Goal: Information Seeking & Learning: Get advice/opinions

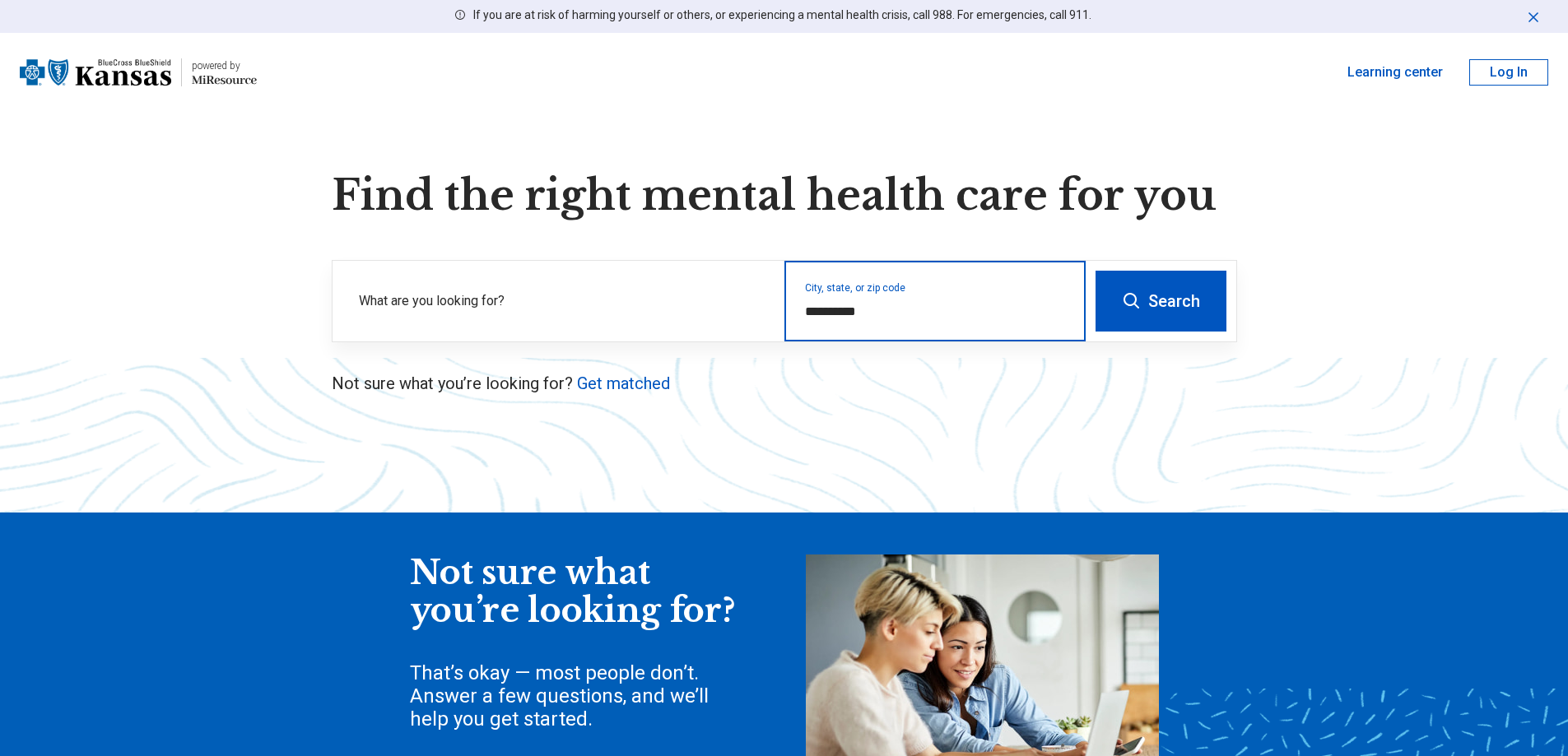
click at [877, 317] on input "**********" at bounding box center [935, 312] width 261 height 20
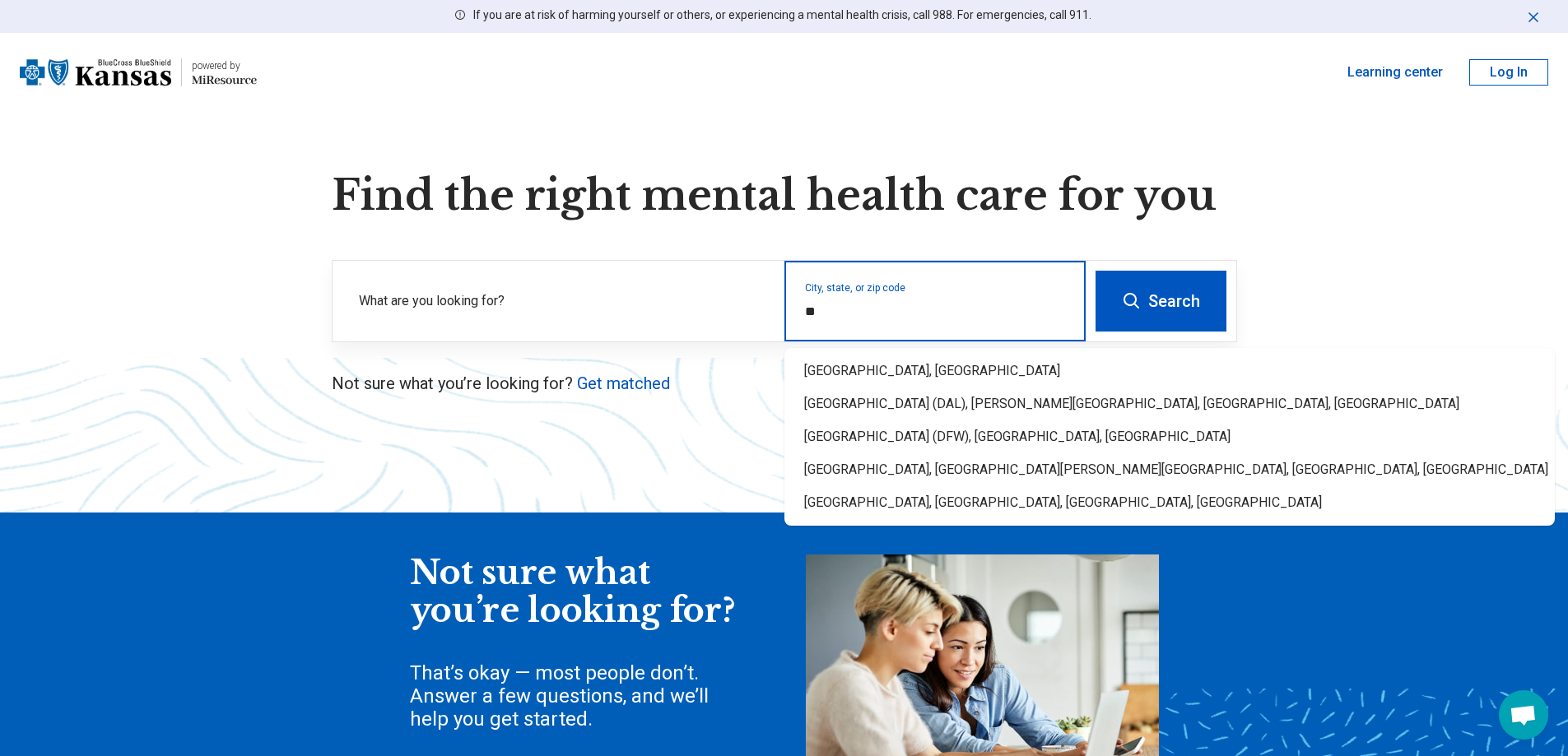
type input "*"
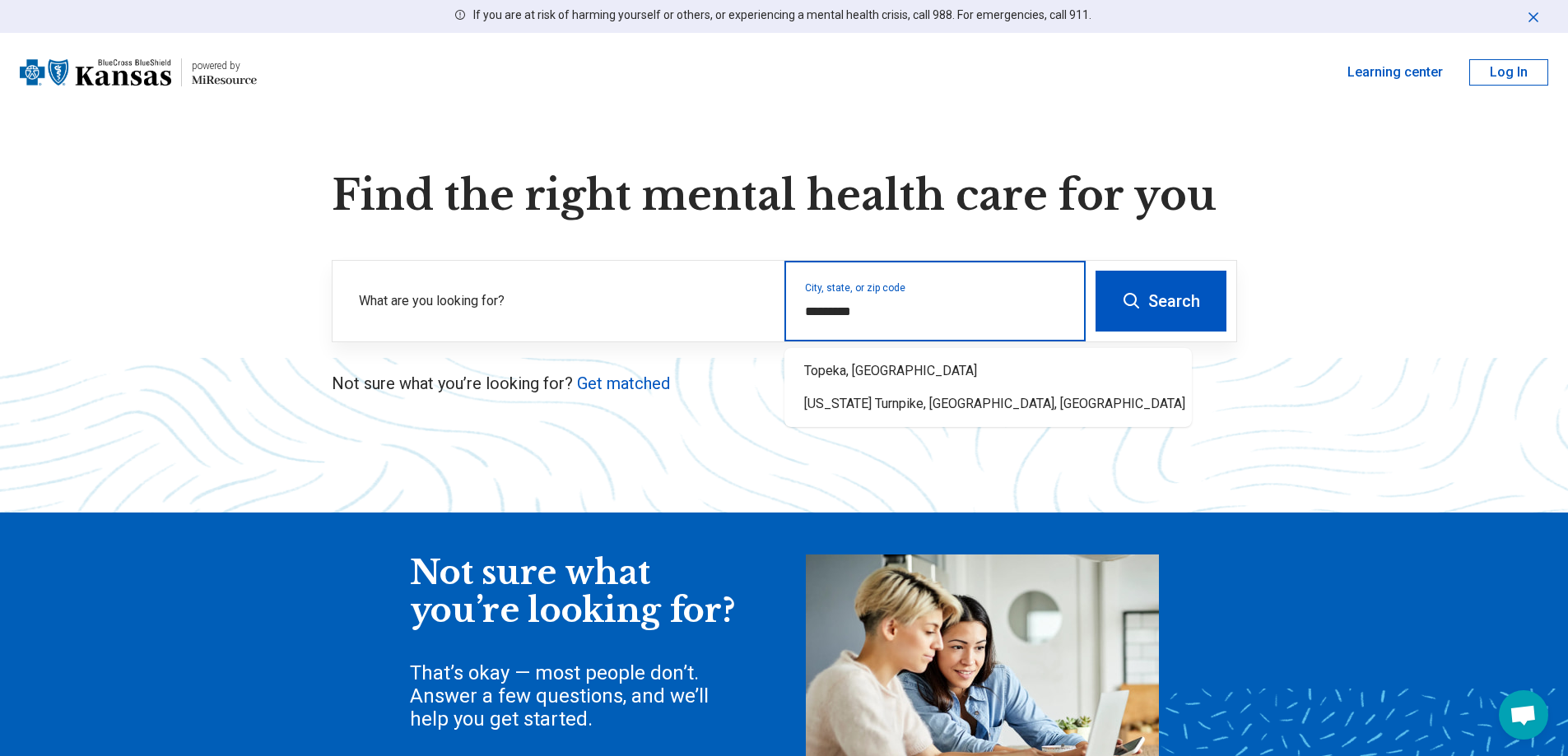
type input "**********"
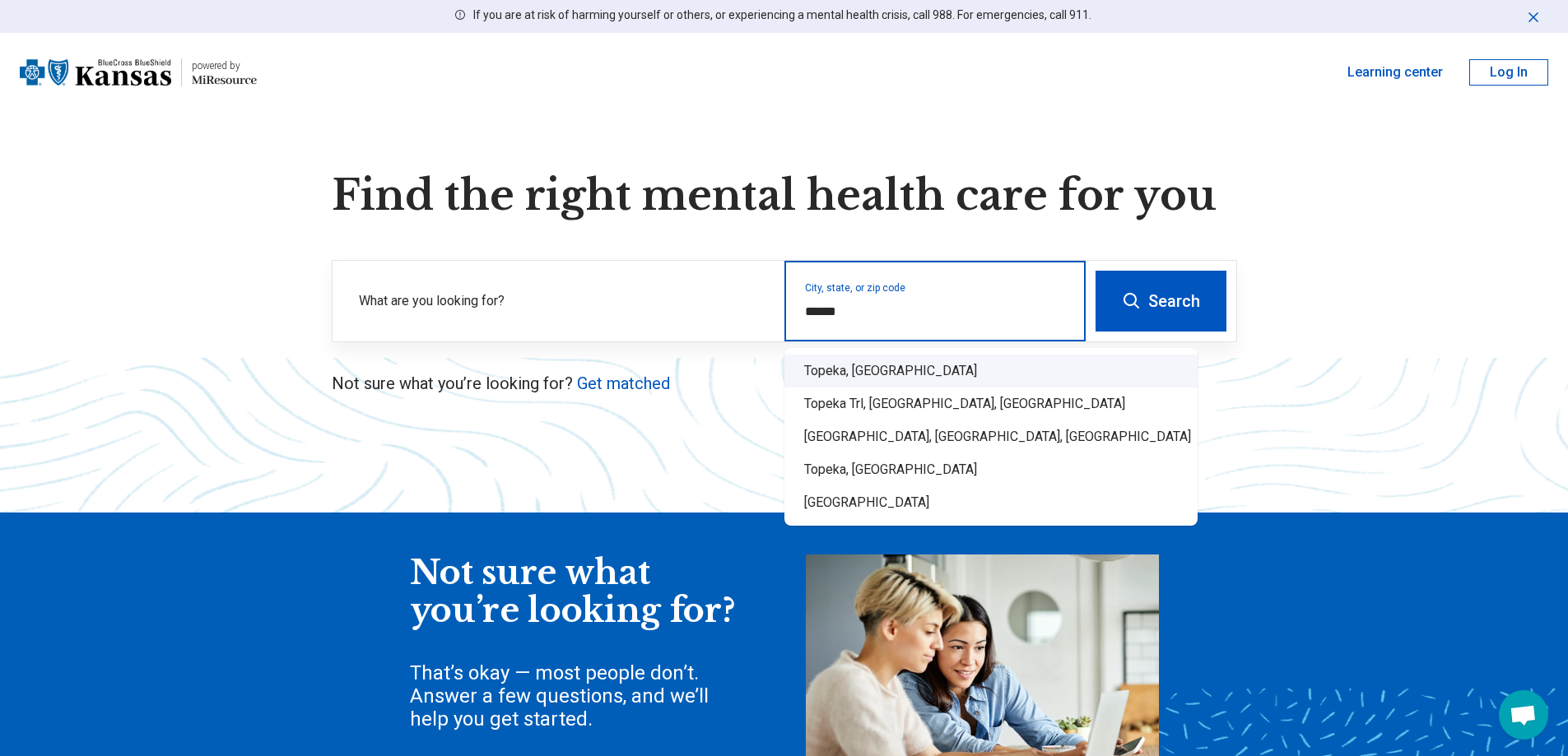
click at [869, 365] on div "Topeka, KS" at bounding box center [990, 370] width 413 height 33
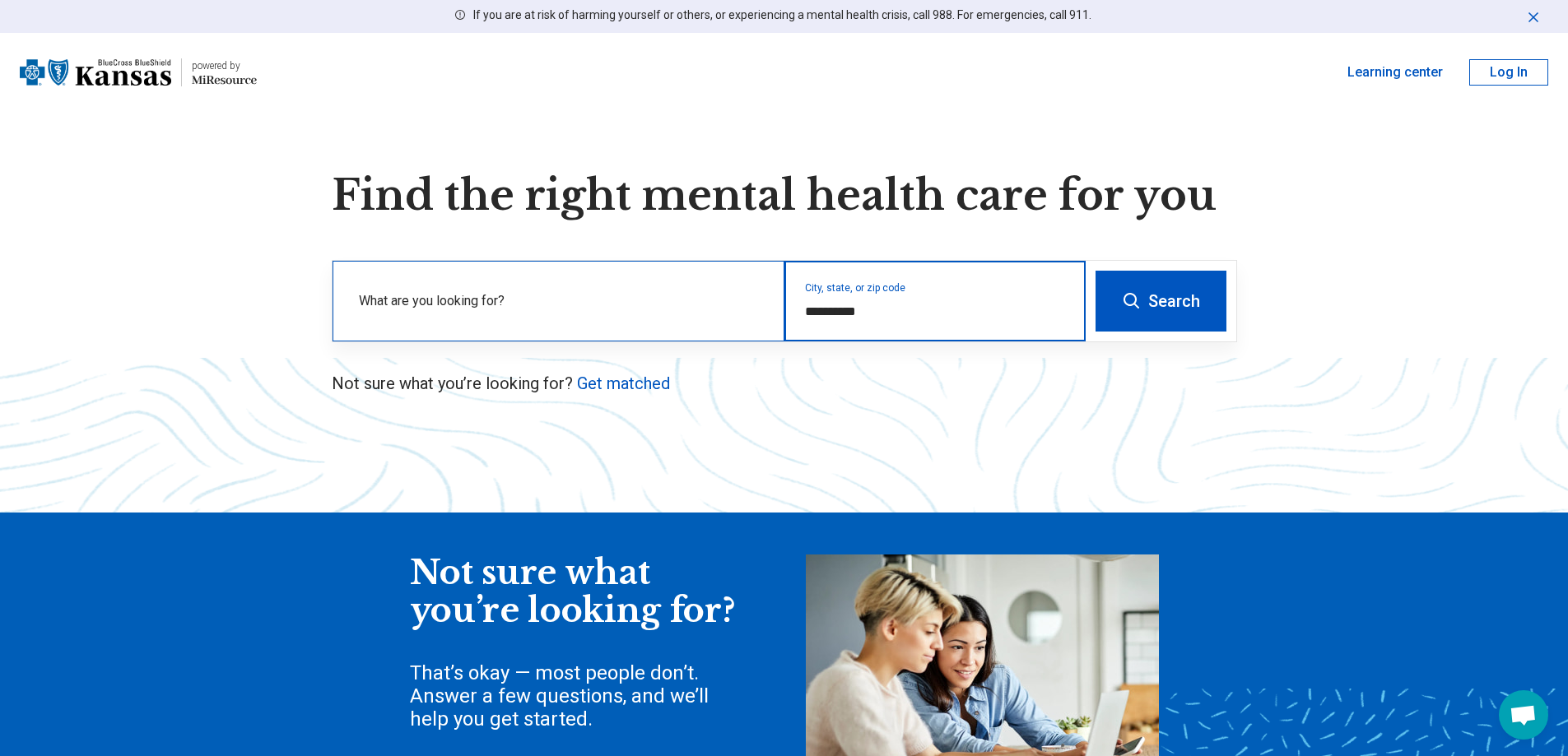
type input "**********"
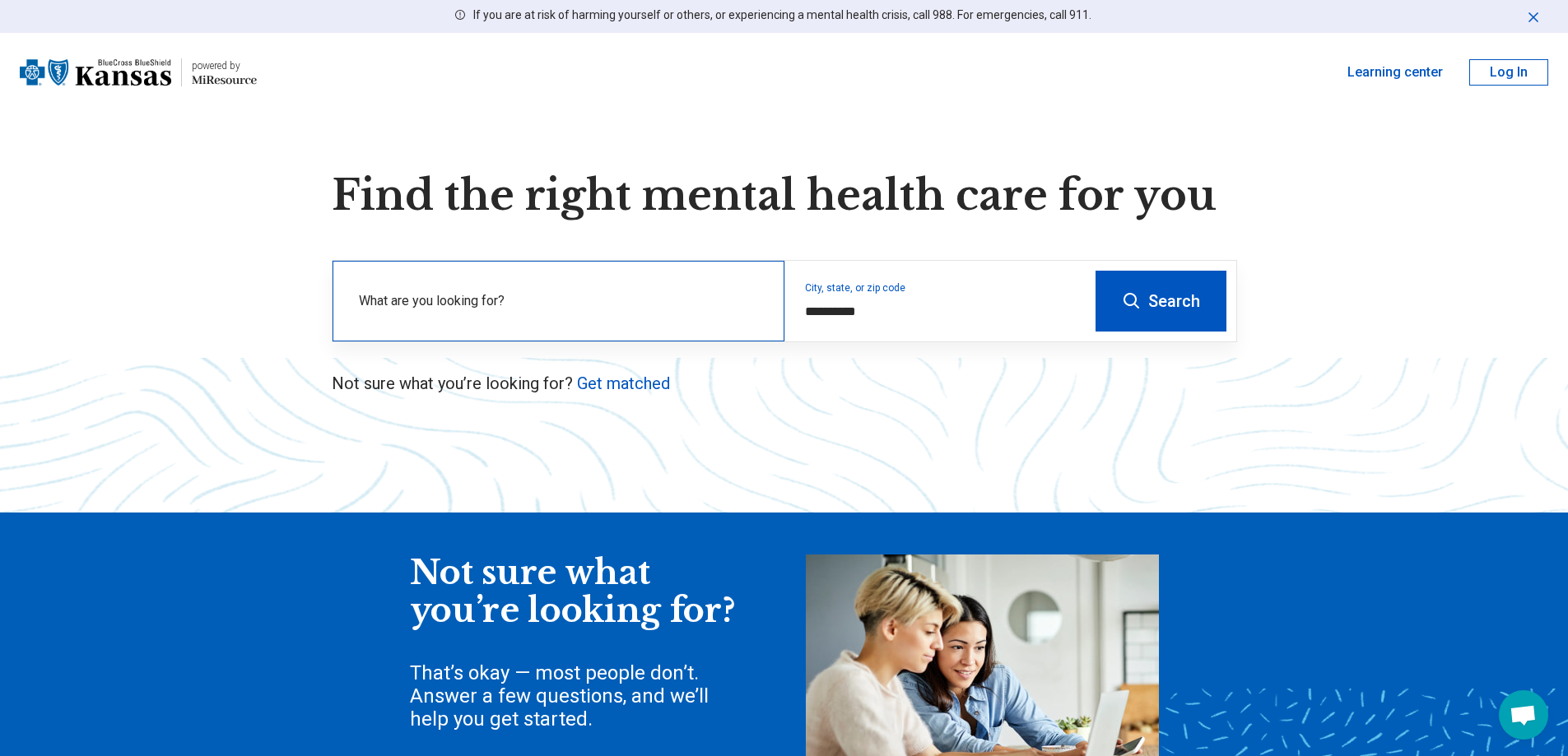
click at [616, 307] on label "What are you looking for?" at bounding box center [562, 300] width 405 height 20
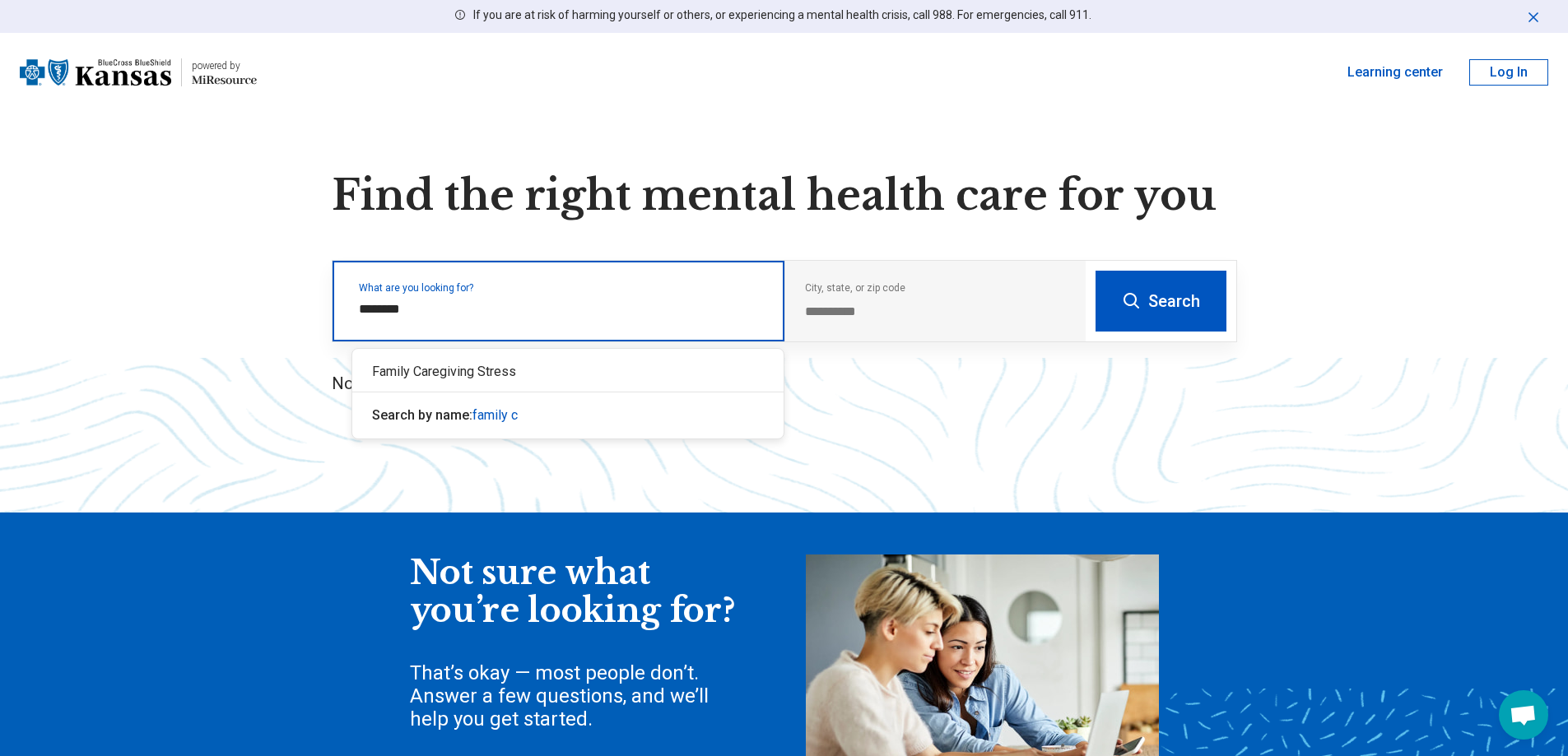
type input "******"
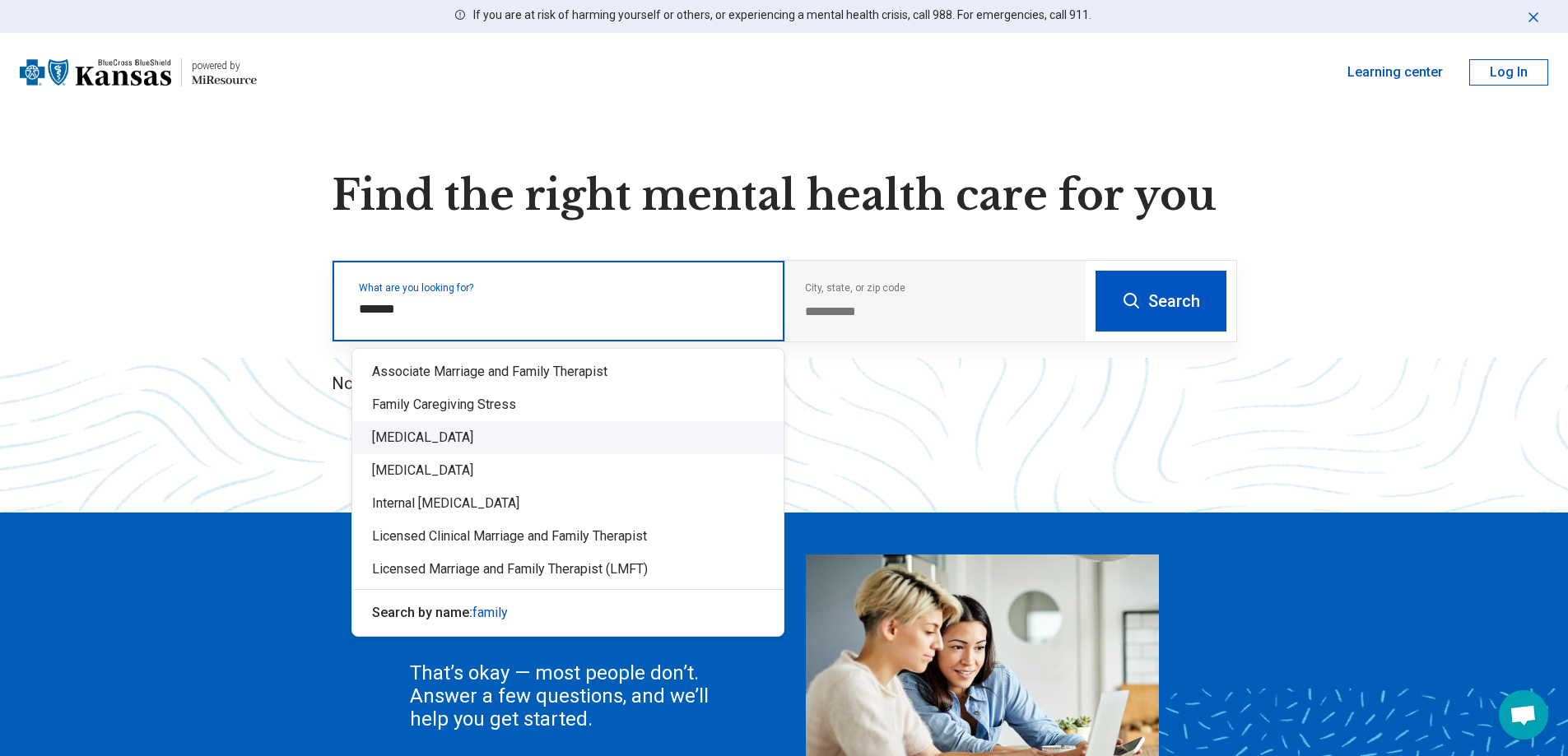
click at [610, 437] on div "Family Systems Therapy" at bounding box center [568, 437] width 432 height 33
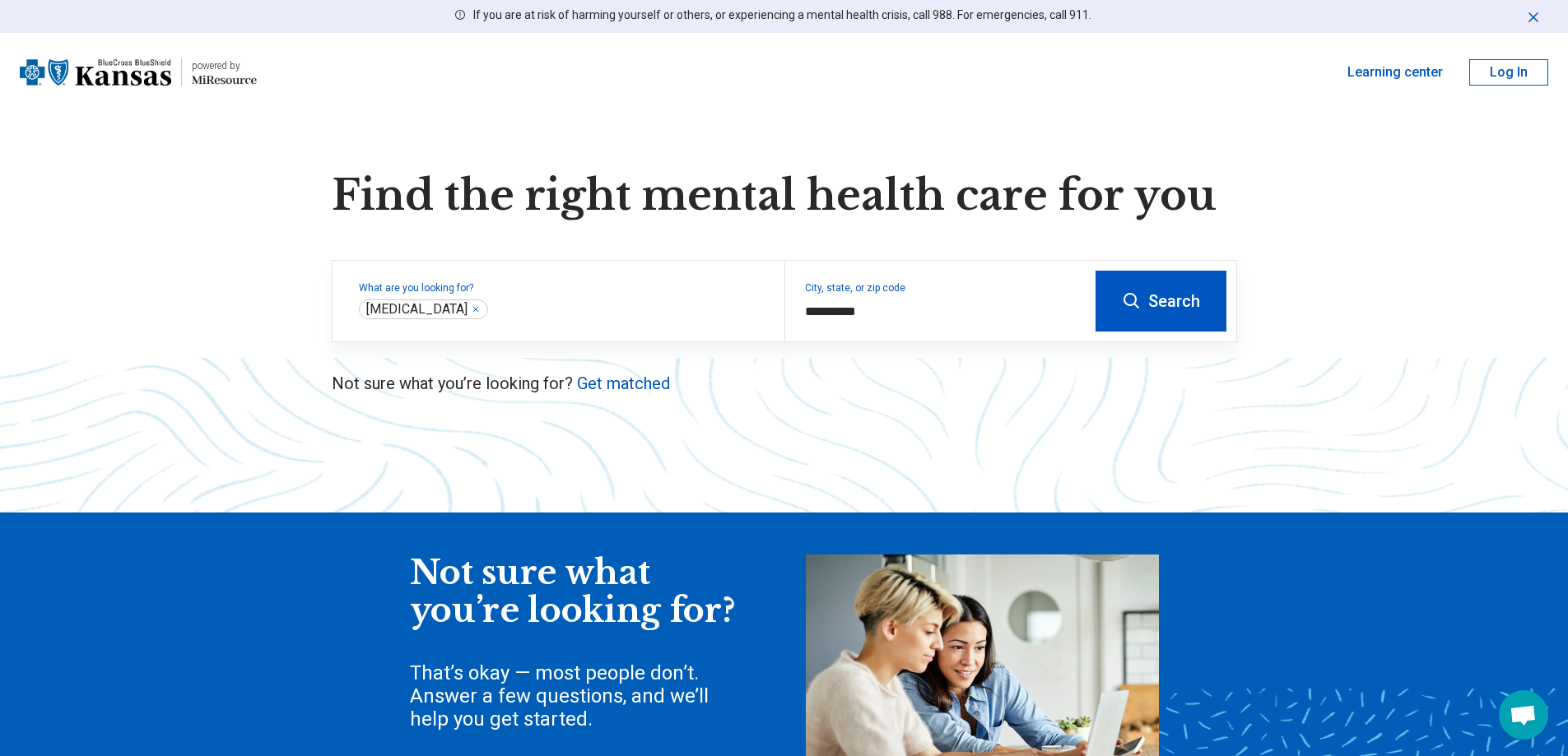
click at [1145, 319] on button "Search" at bounding box center [1161, 300] width 131 height 60
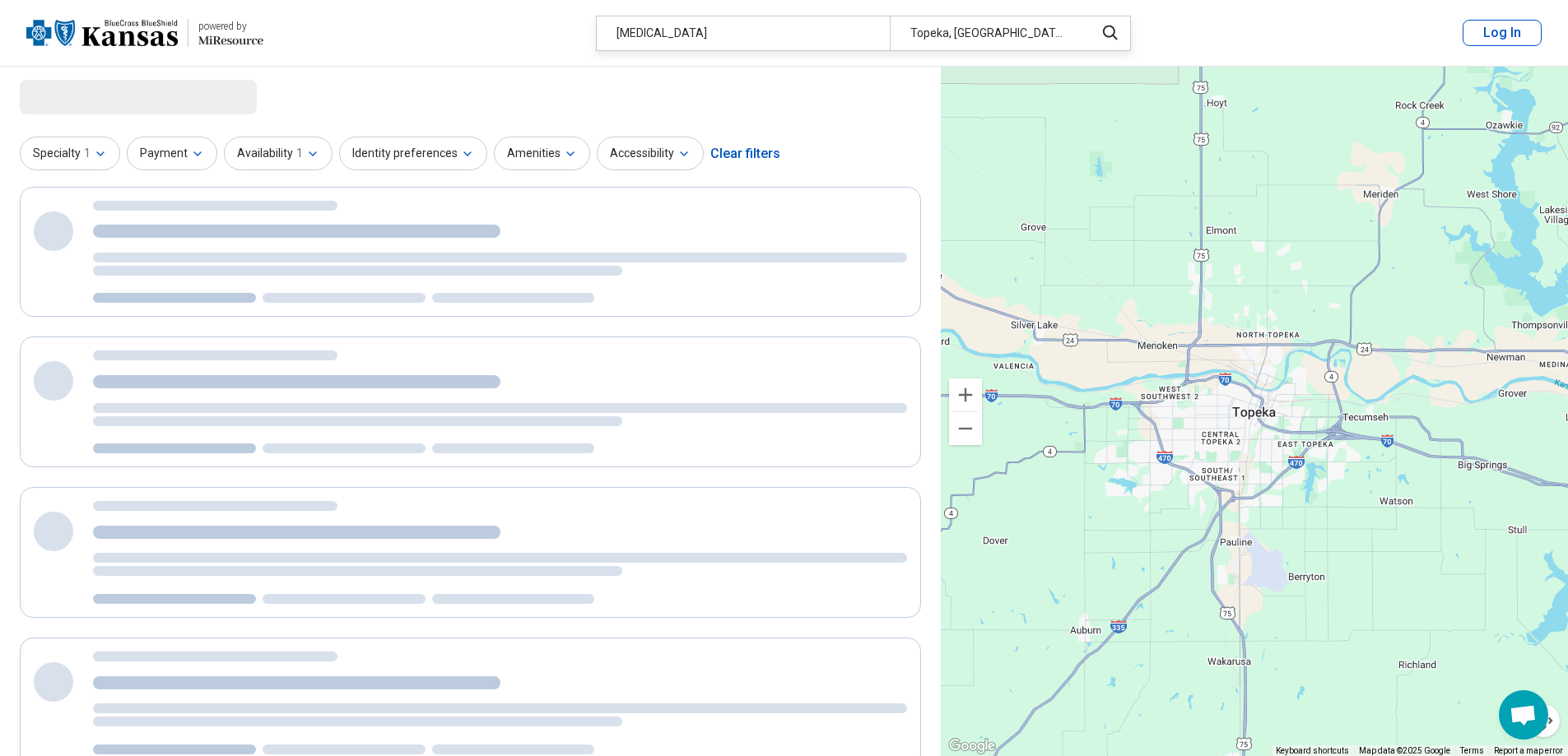
select select "***"
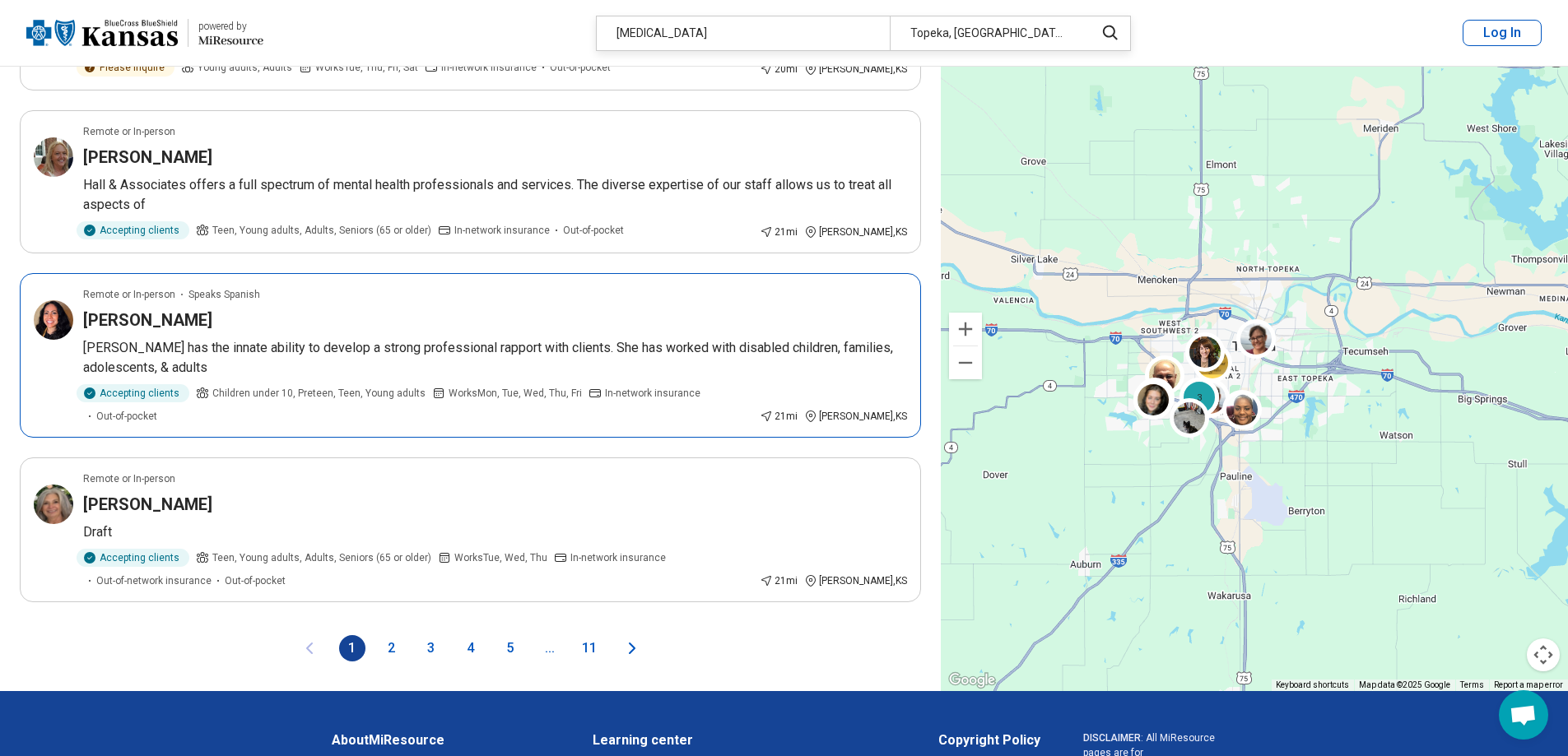
scroll to position [2715, 0]
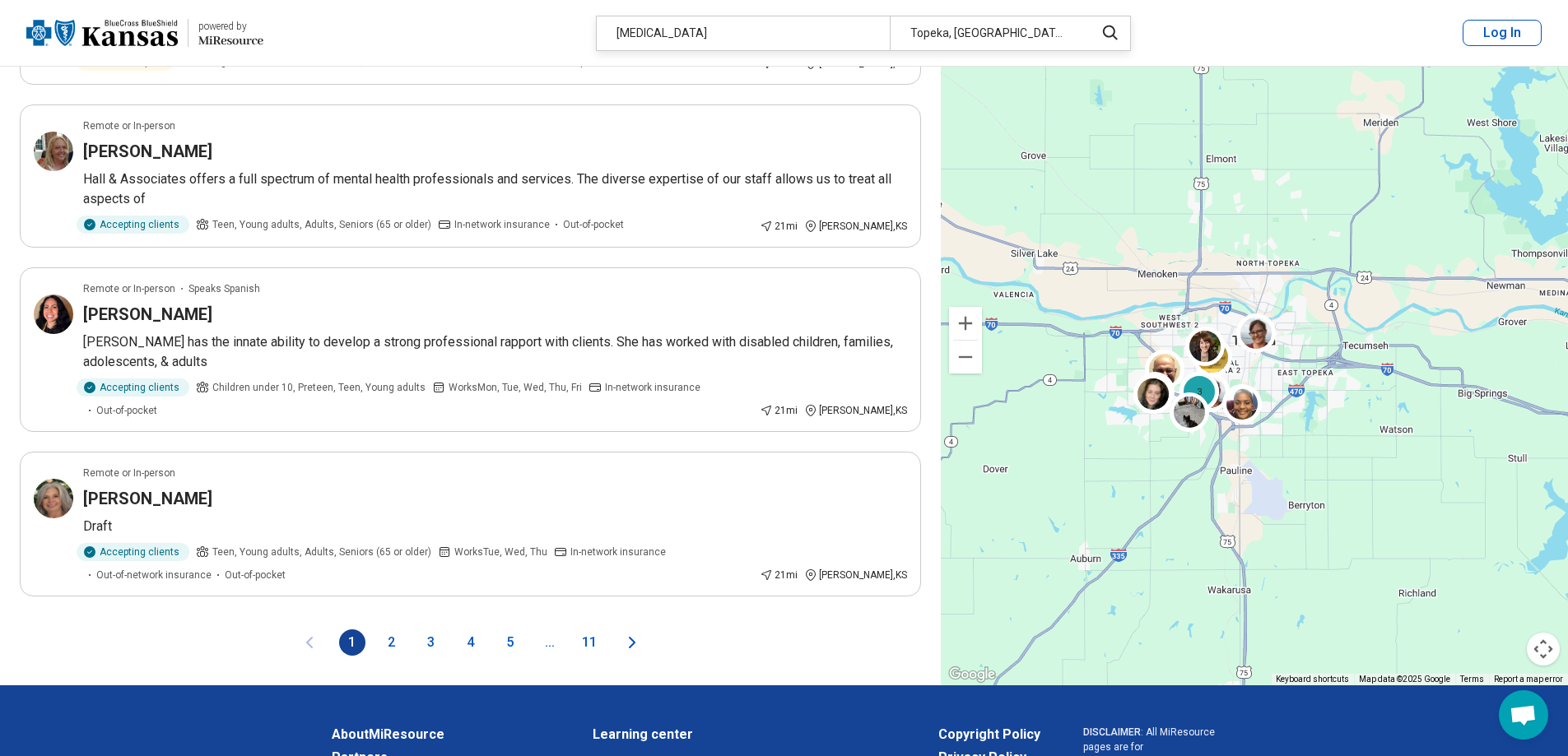
click at [392, 630] on button "2" at bounding box center [392, 643] width 26 height 26
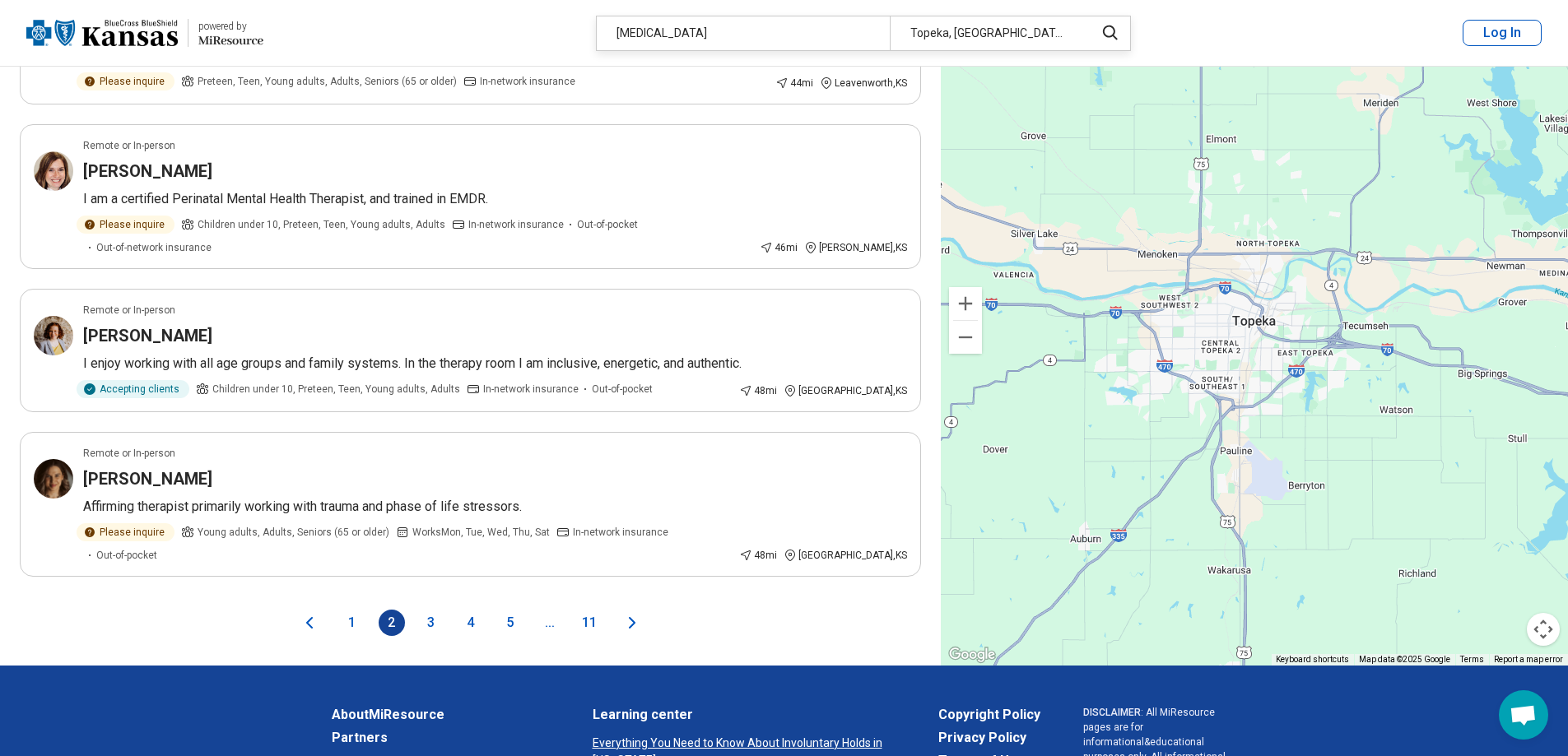
click at [427, 610] on button "3" at bounding box center [432, 623] width 26 height 26
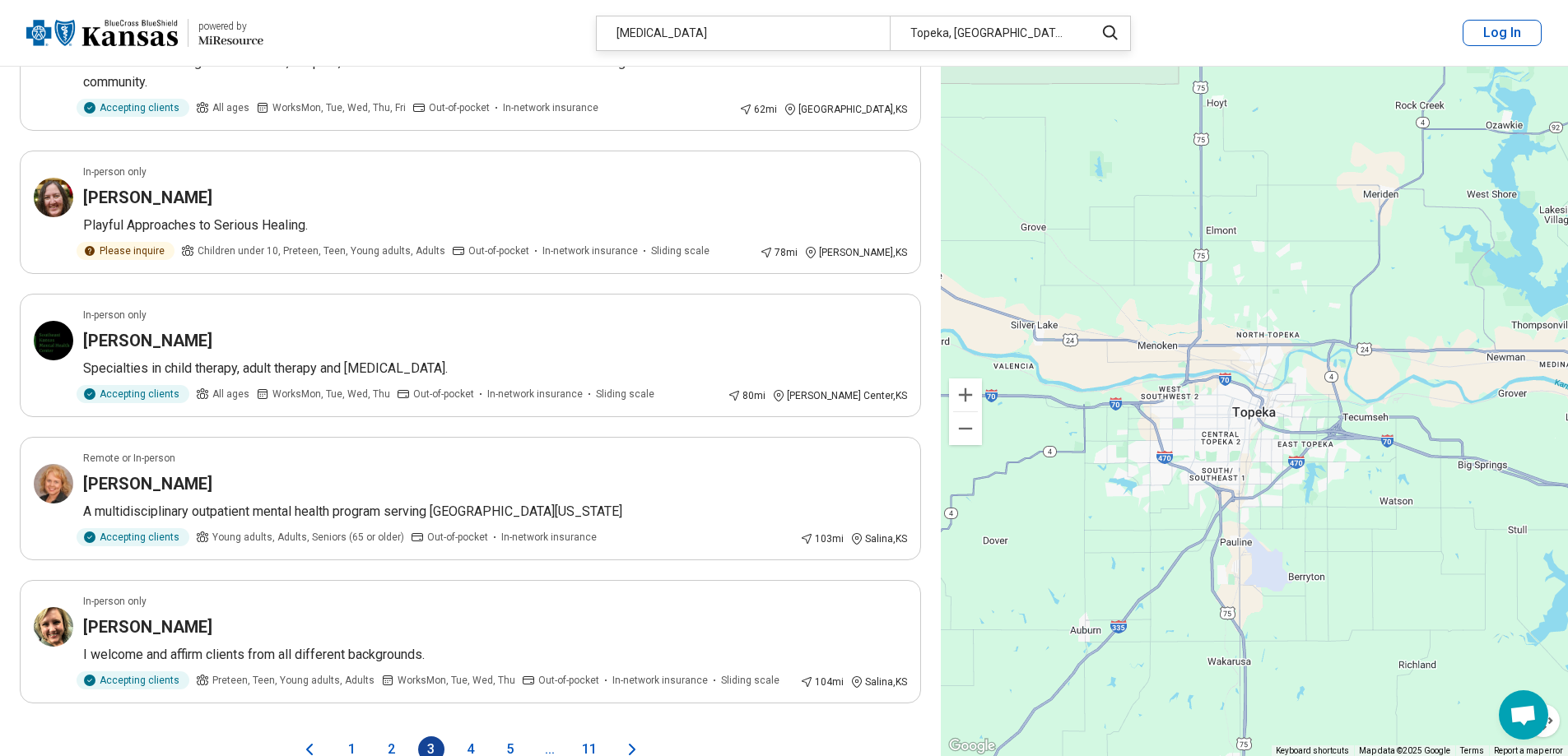
click at [472, 736] on button "4" at bounding box center [471, 749] width 26 height 26
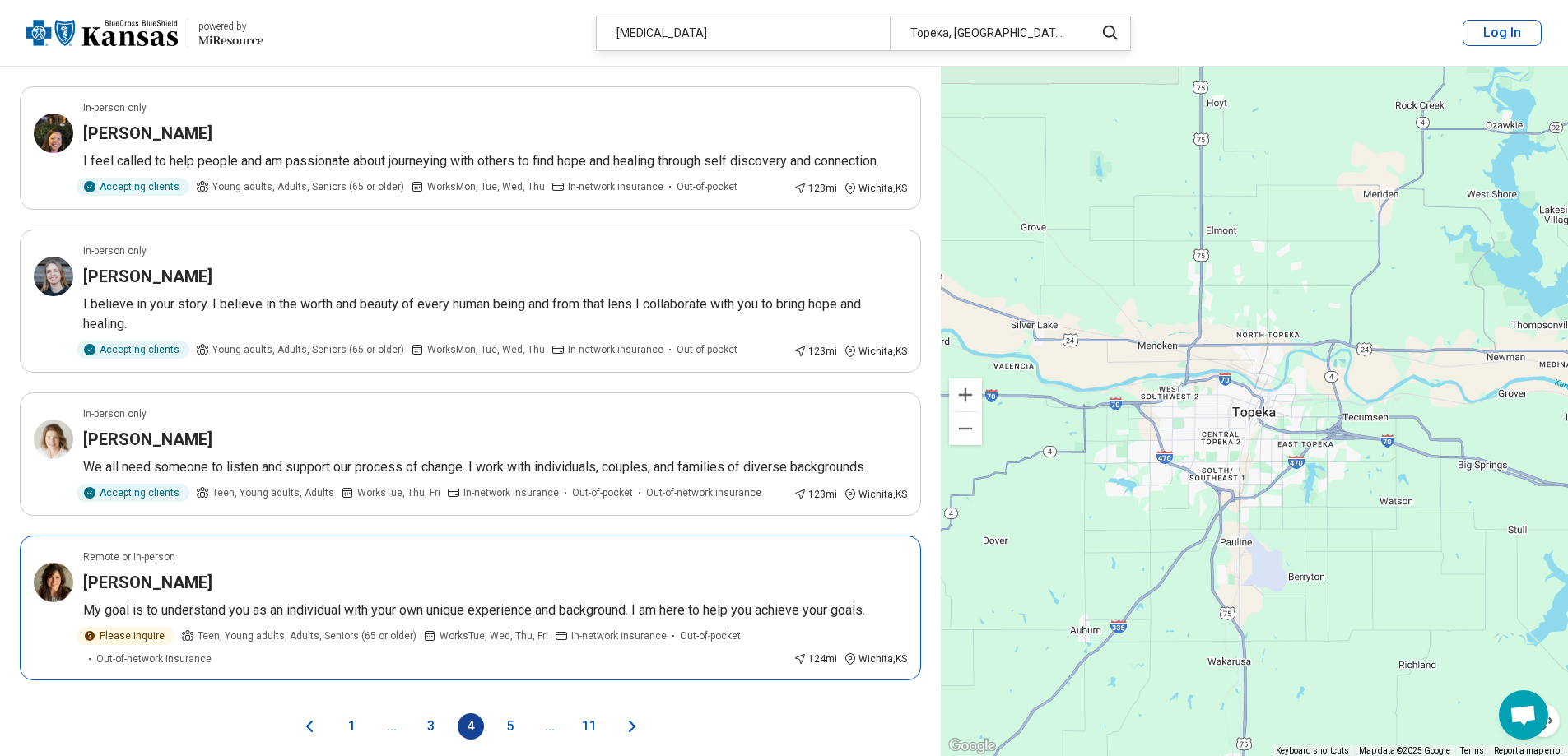
scroll to position [2798, 0]
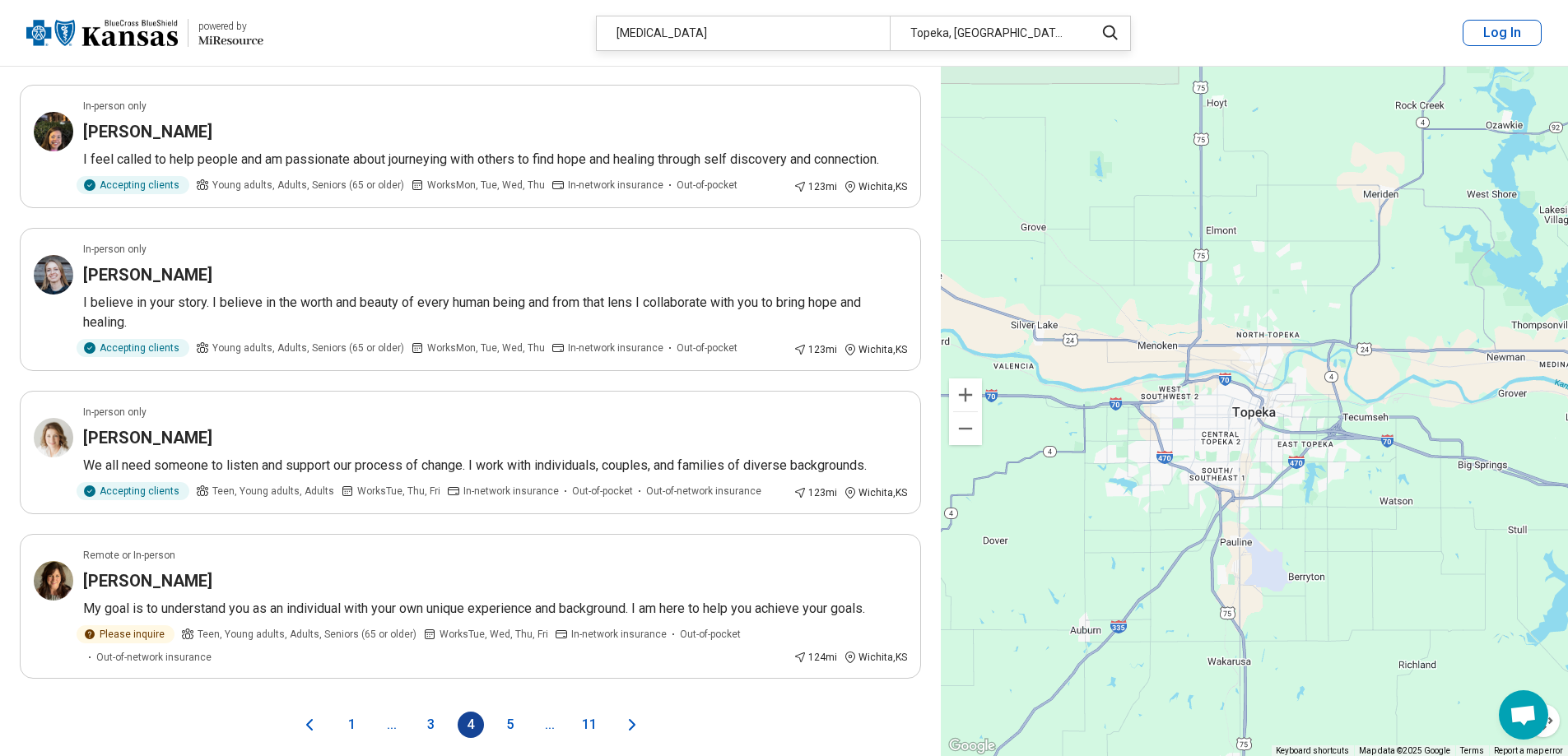
click at [505, 711] on button "5" at bounding box center [510, 724] width 26 height 26
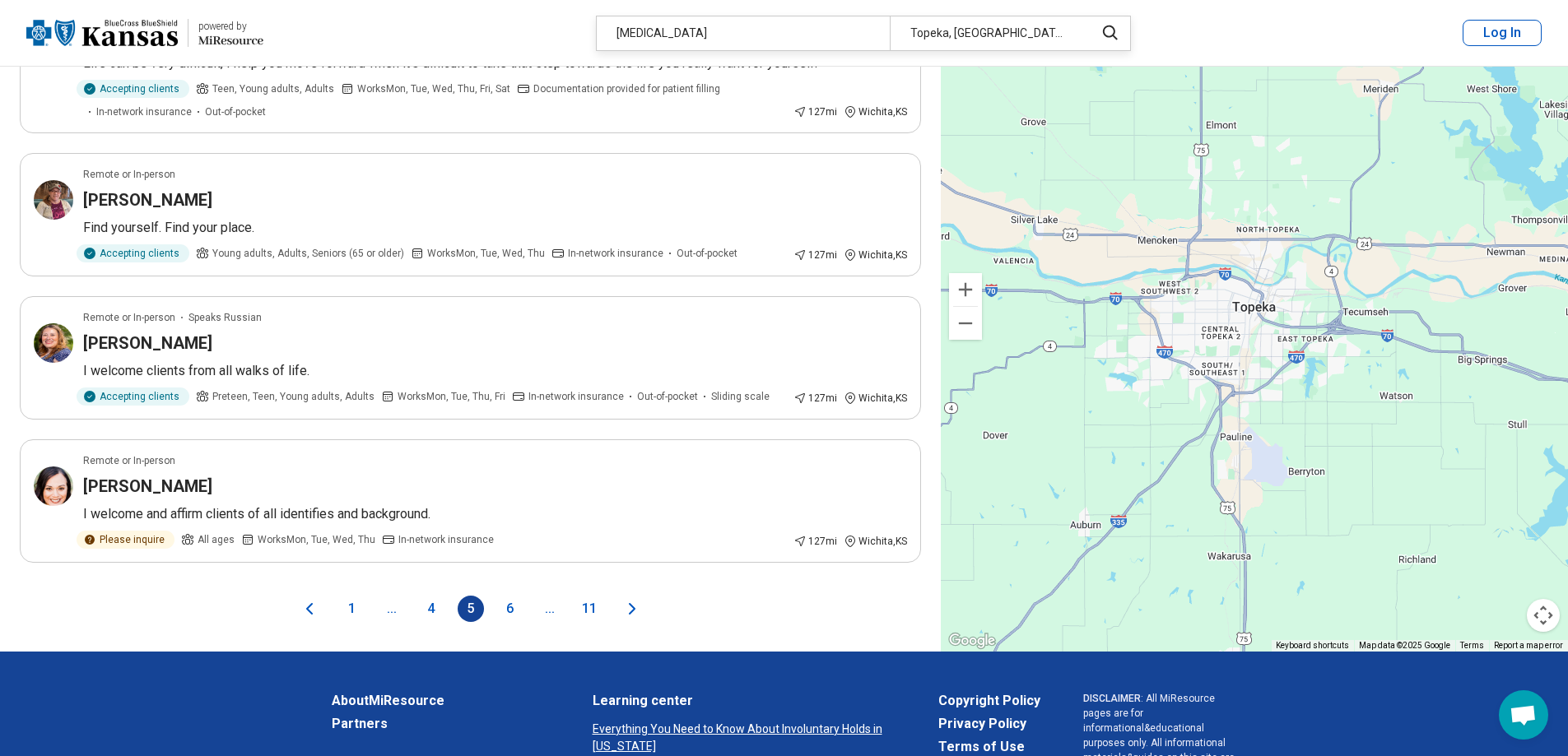
scroll to position [2715, 0]
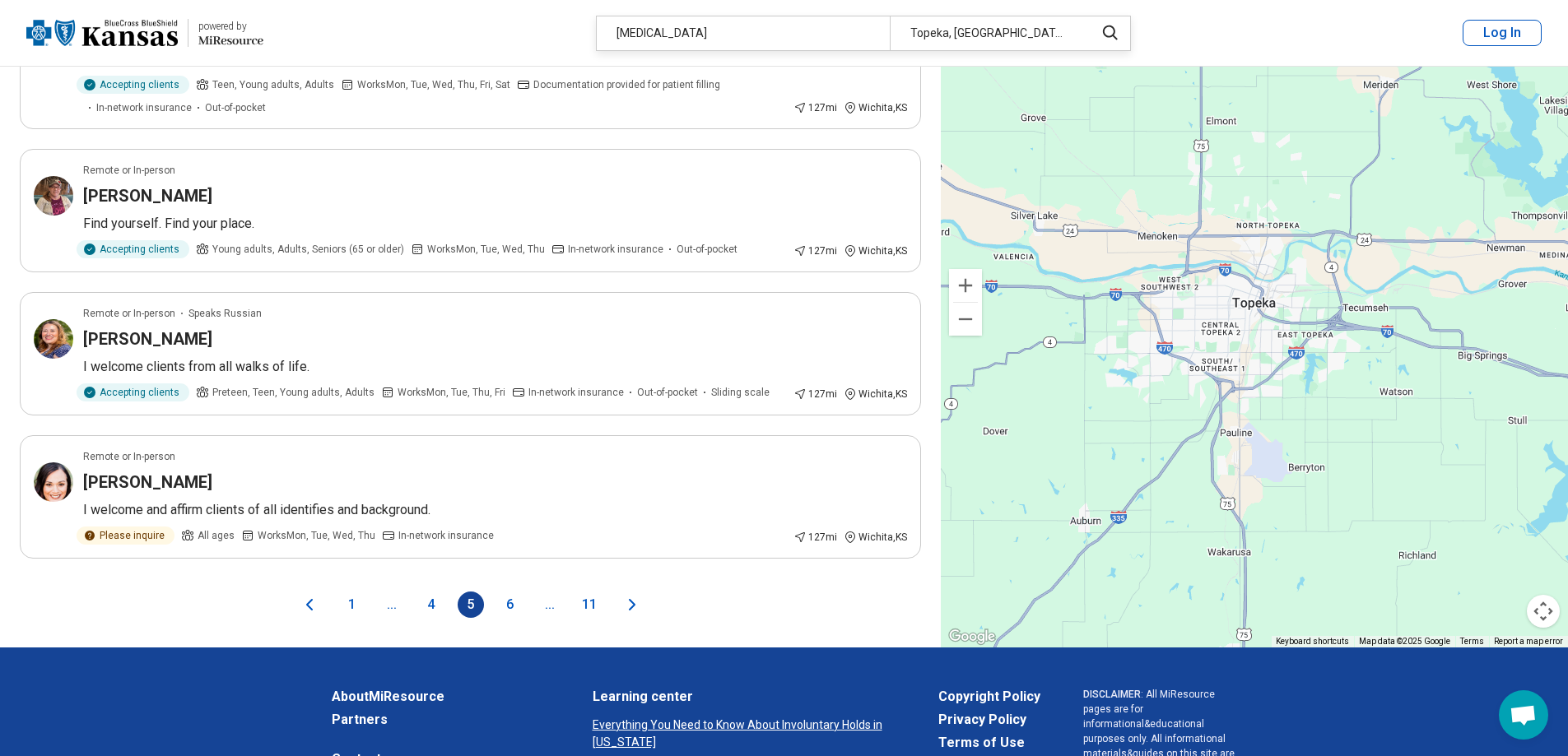
click at [354, 599] on button "1" at bounding box center [352, 604] width 26 height 26
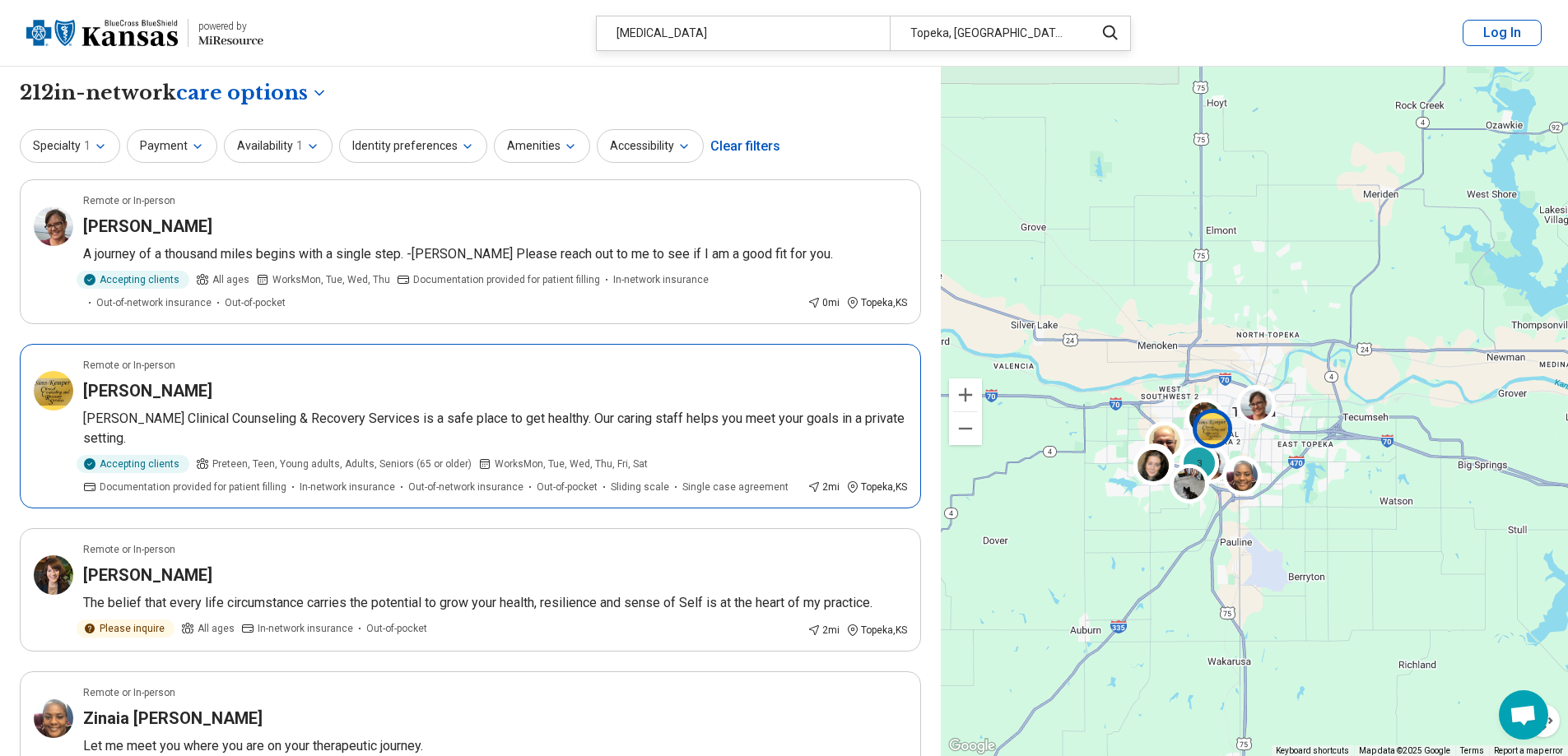
scroll to position [0, 0]
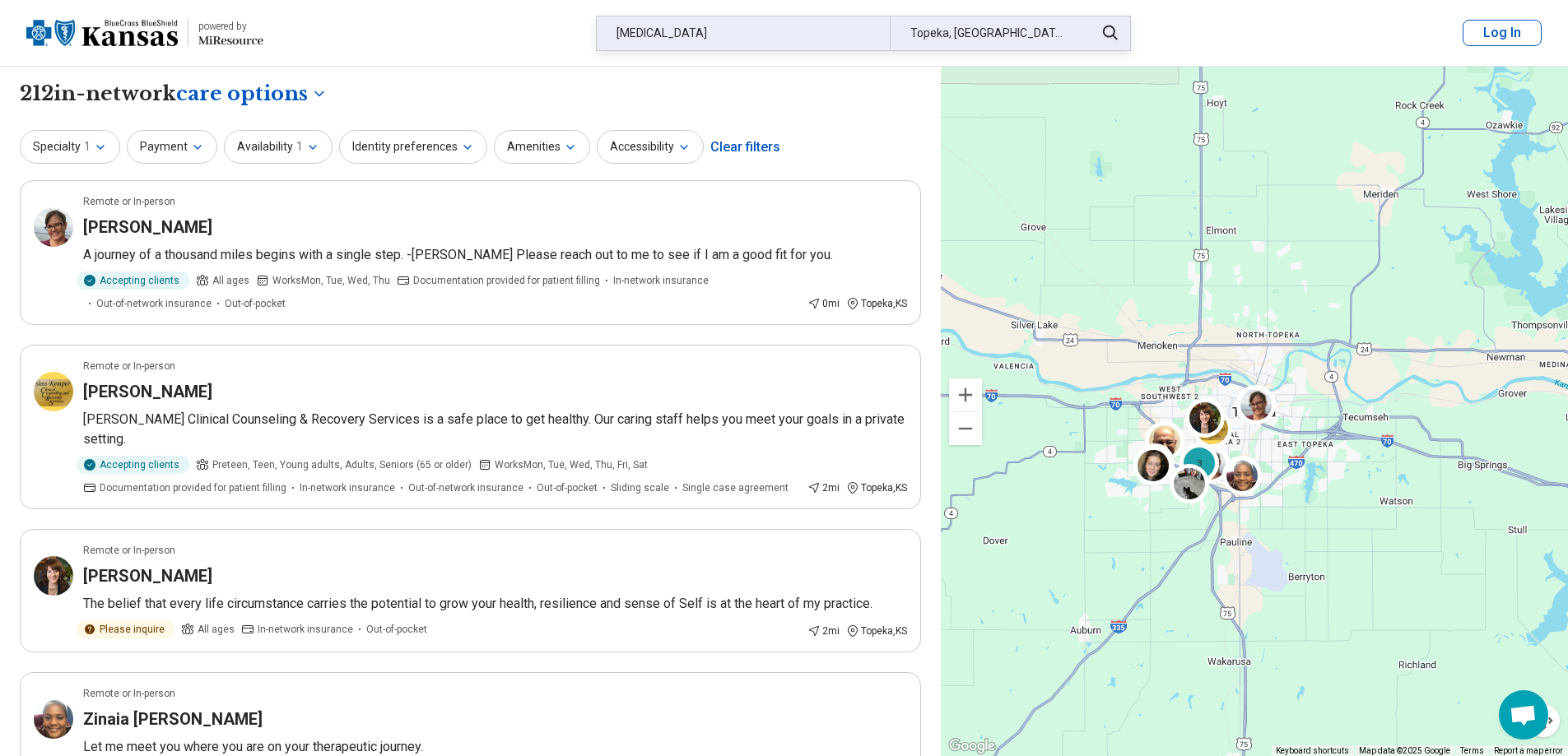
click at [729, 43] on div "Family Systems Therapy" at bounding box center [743, 33] width 293 height 33
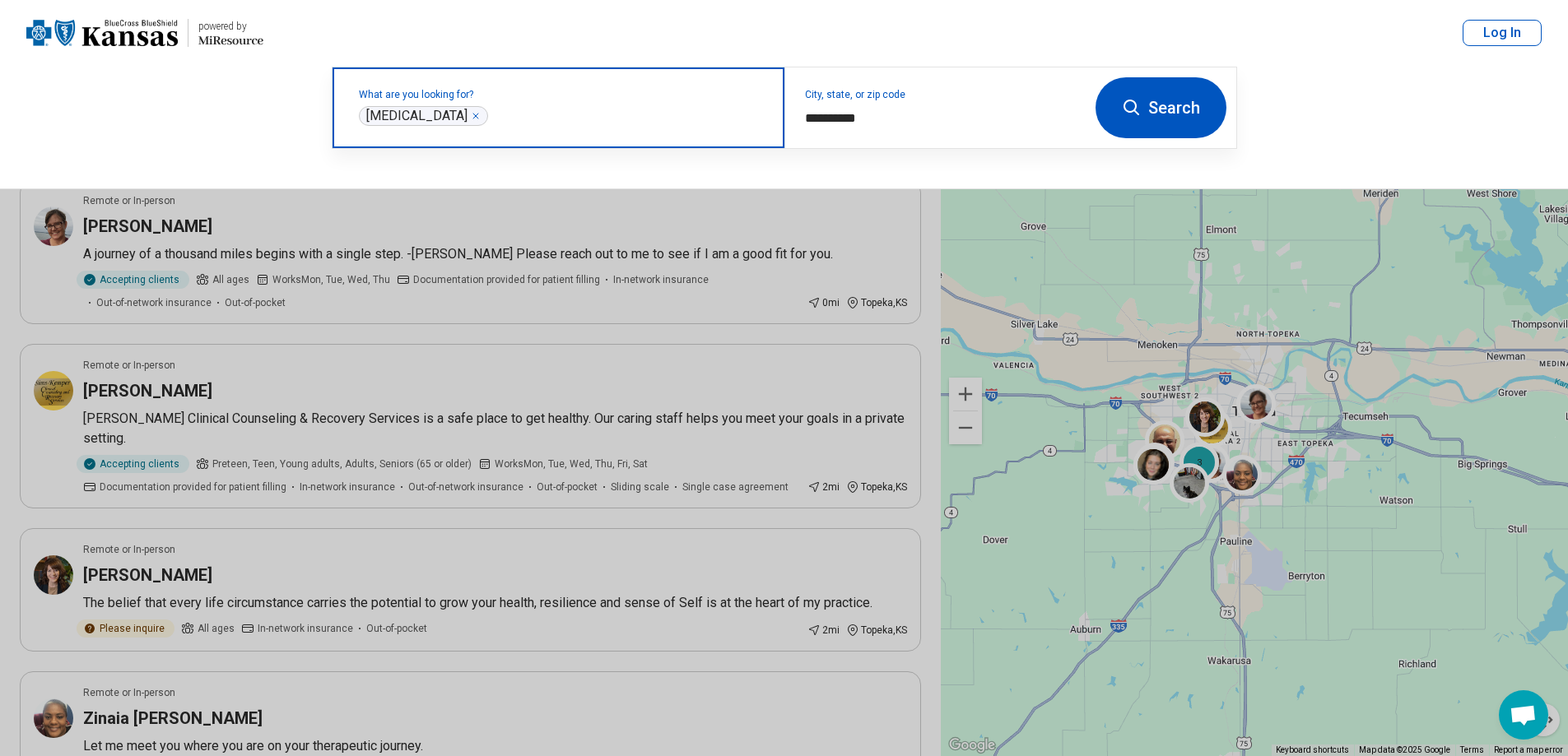
click at [478, 114] on icon "Remove" at bounding box center [475, 115] width 5 height 5
click at [509, 99] on label "What are you looking for?" at bounding box center [562, 94] width 405 height 10
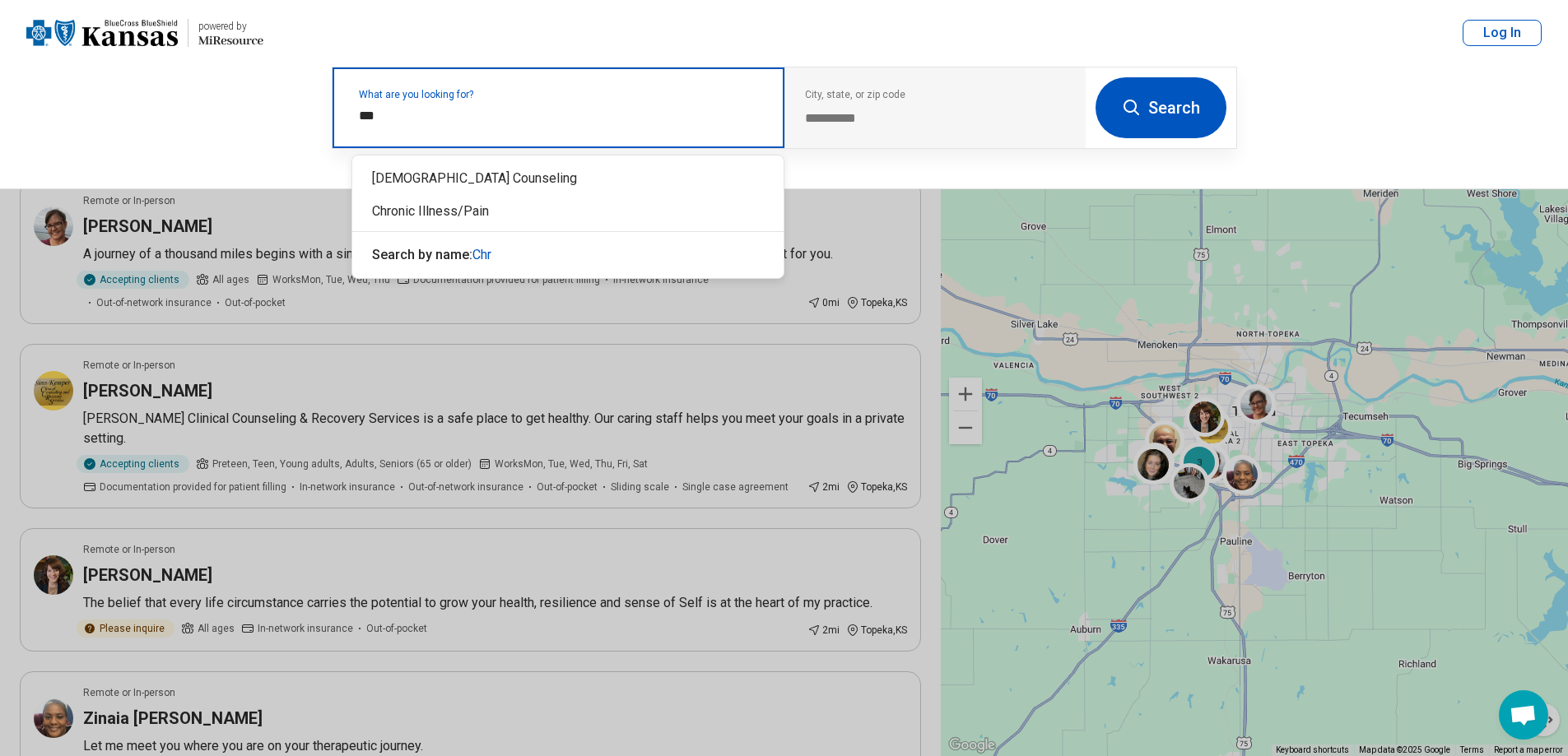
type input "****"
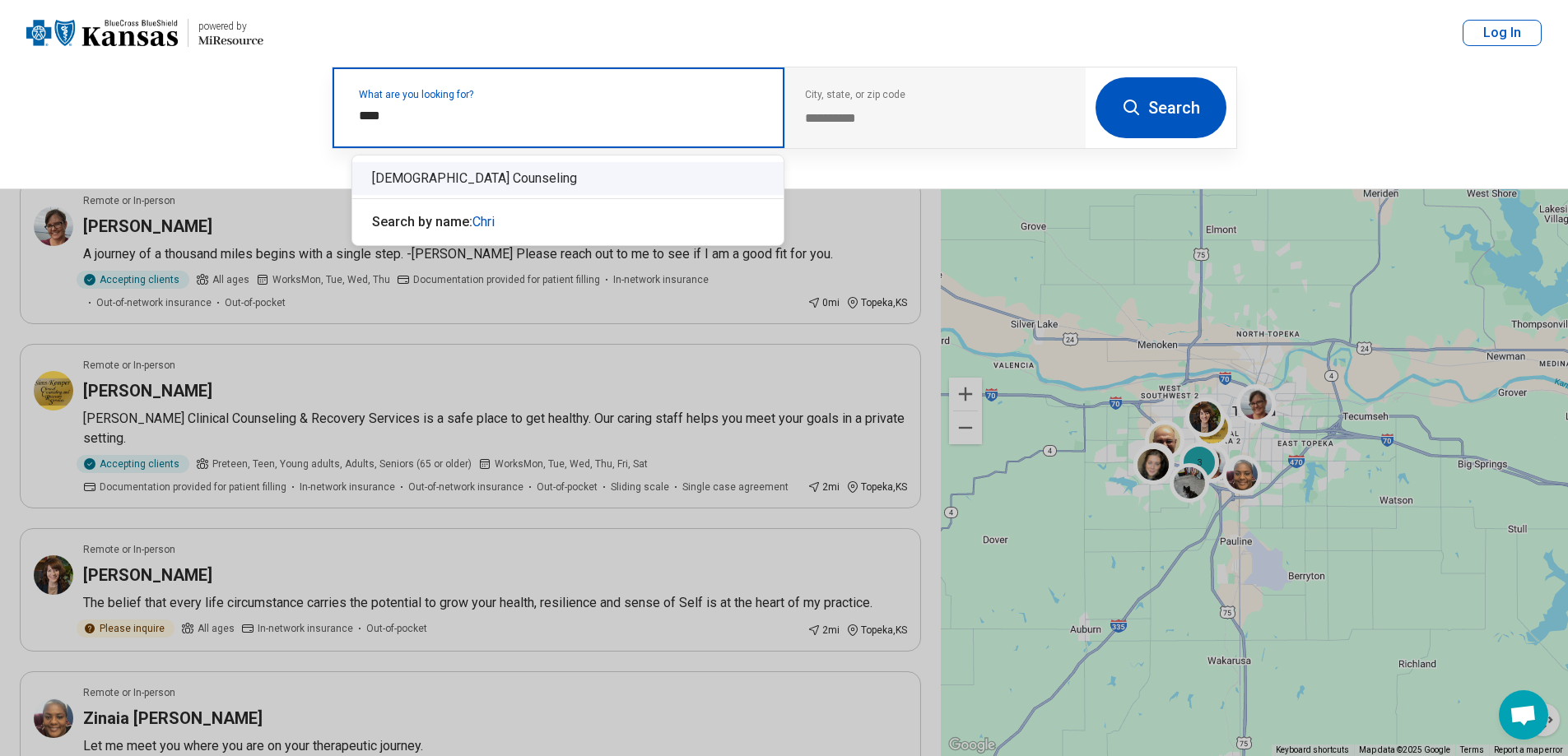
click at [472, 177] on div "[DEMOGRAPHIC_DATA] Counseling" at bounding box center [568, 178] width 432 height 33
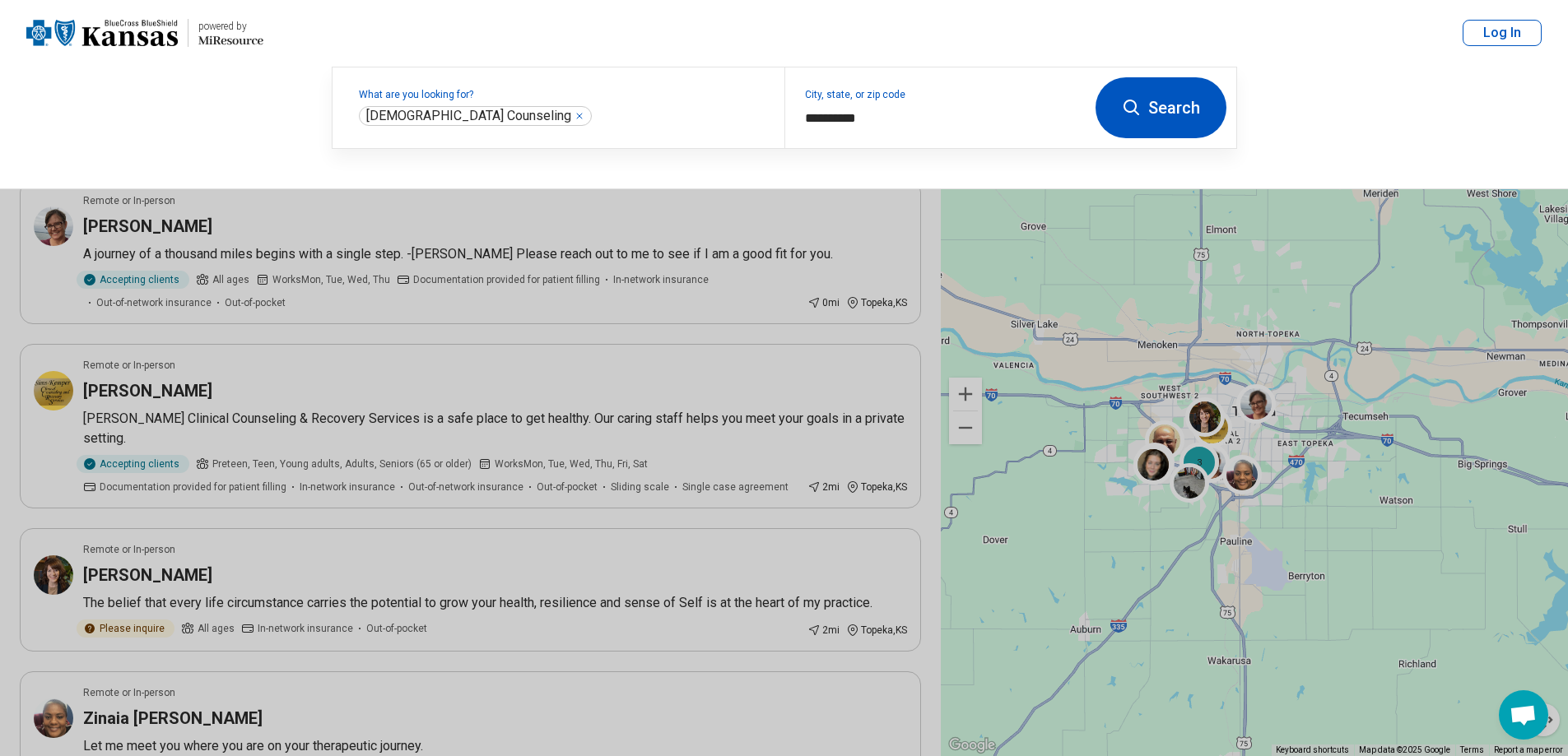
click at [1172, 119] on button "Search" at bounding box center [1161, 107] width 131 height 60
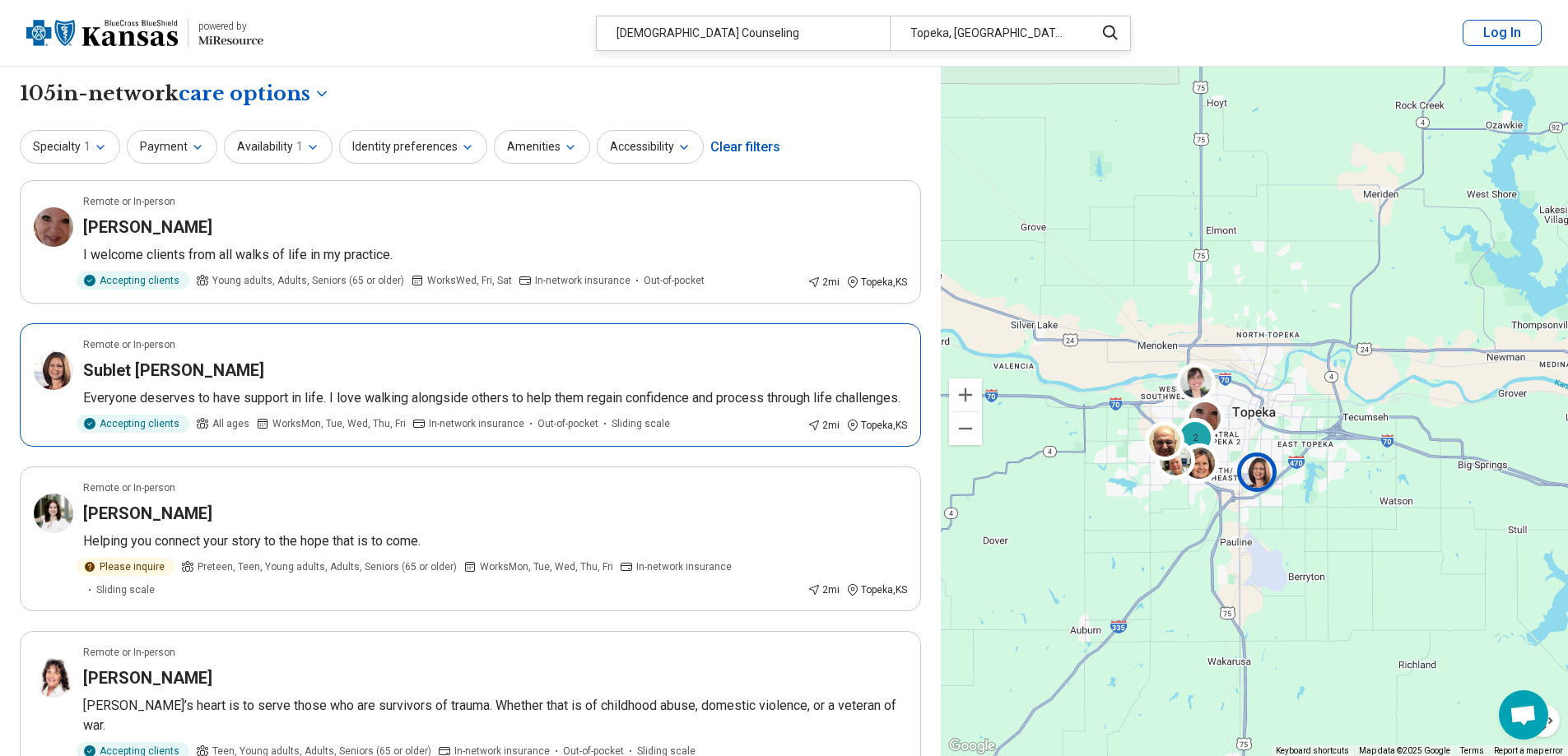
click at [149, 417] on div "Accepting clients" at bounding box center [132, 423] width 113 height 18
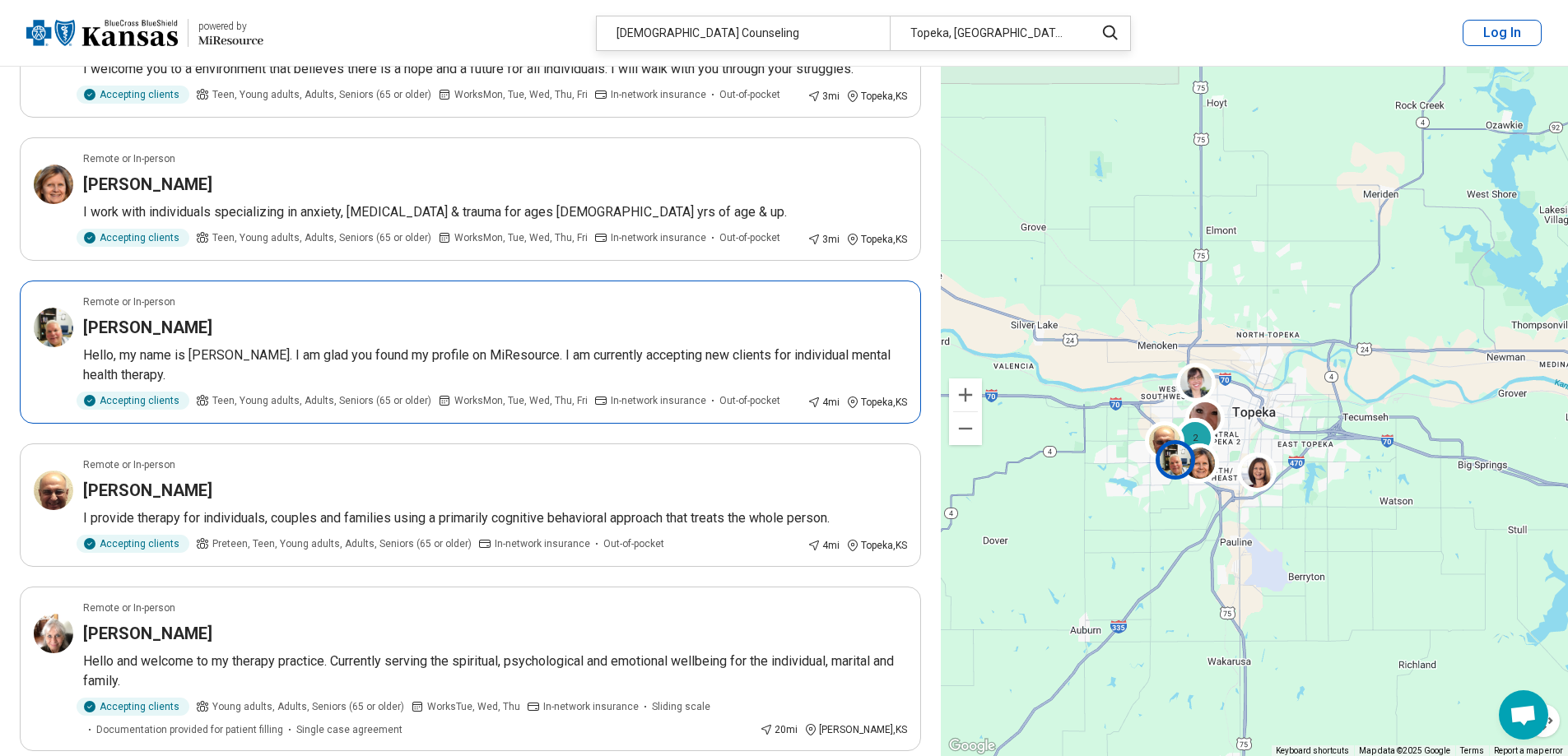
scroll to position [1317, 0]
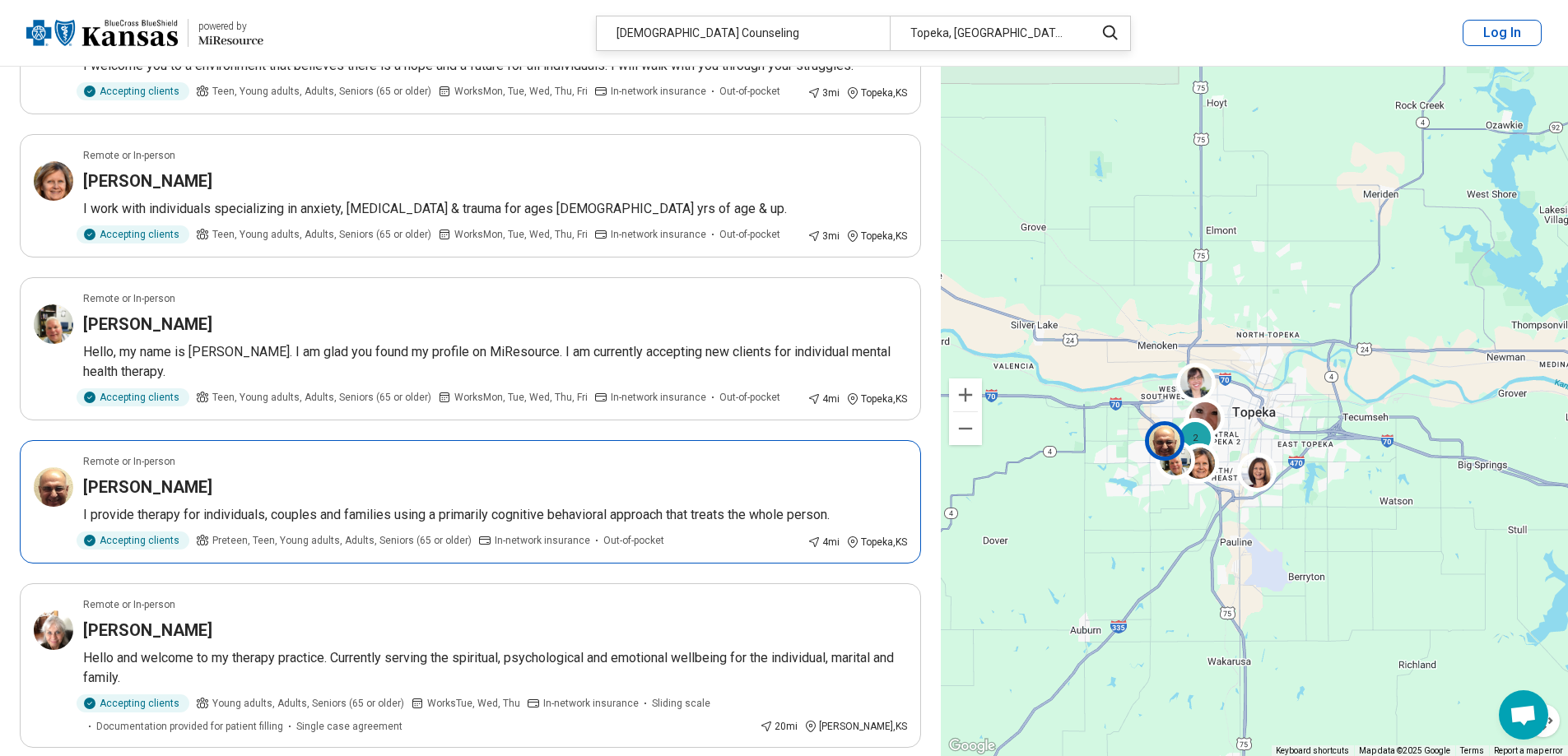
click at [398, 505] on p "I provide therapy for individuals, couples and families using a primarily cogni…" at bounding box center [495, 514] width 824 height 20
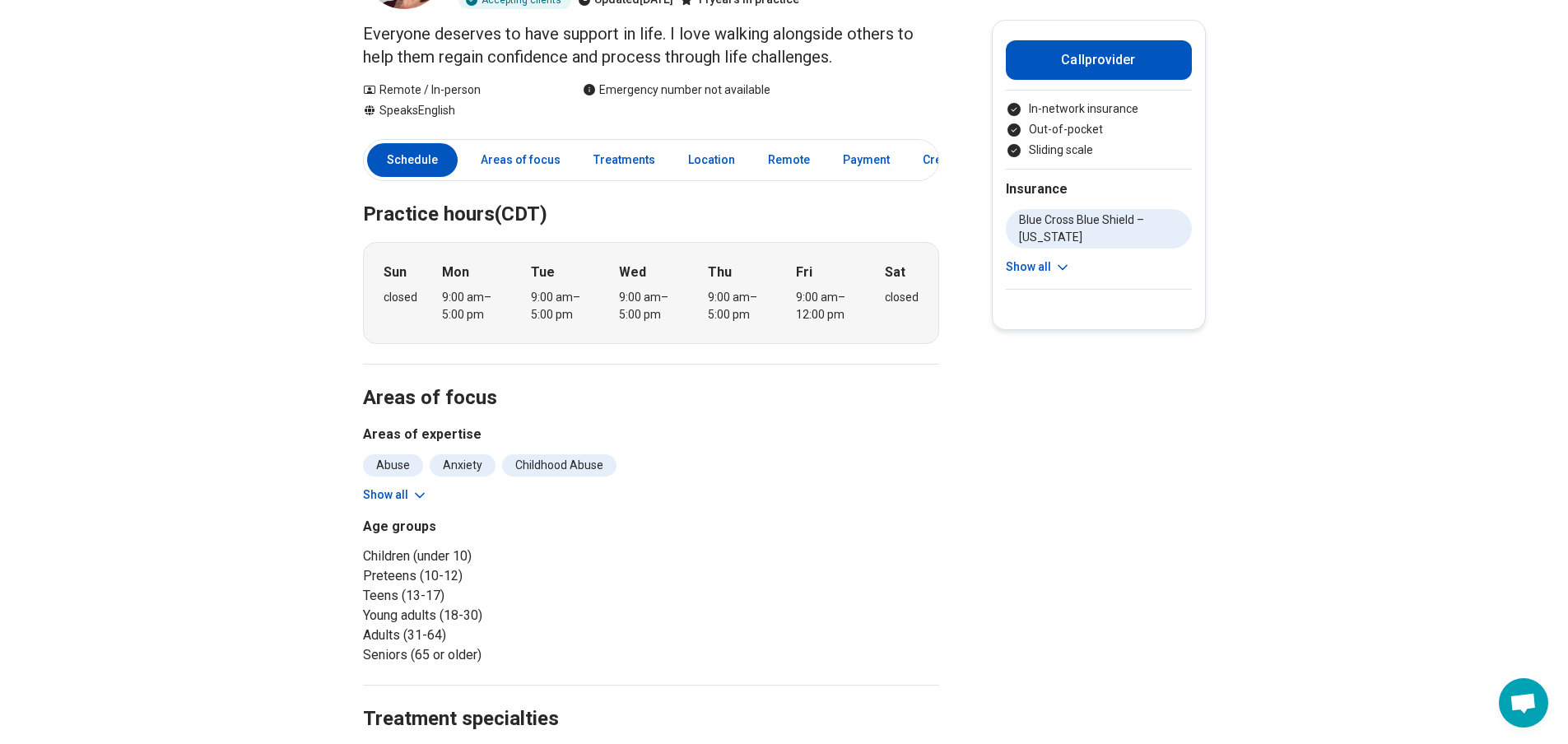
scroll to position [165, 0]
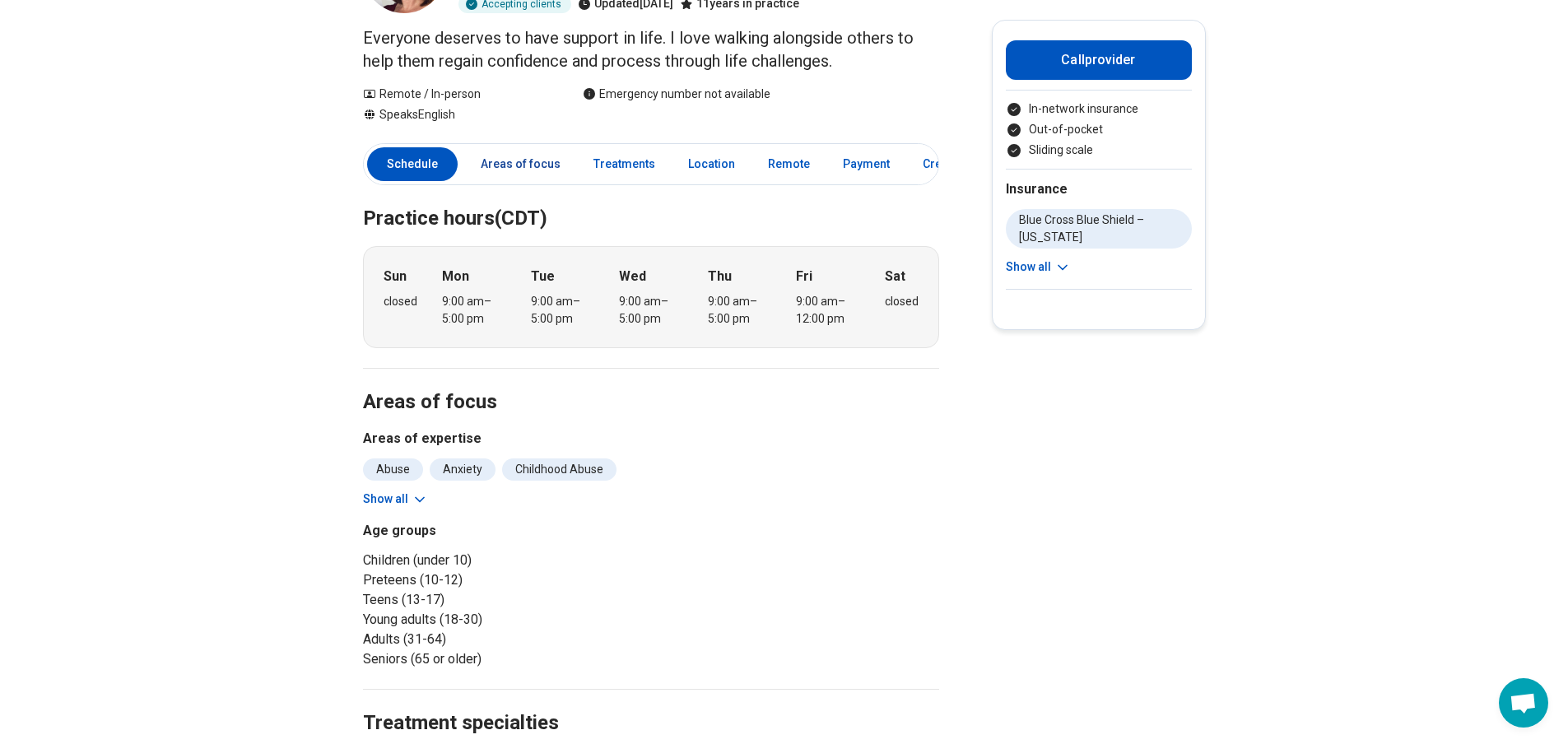
click at [540, 164] on link "Areas of focus" at bounding box center [520, 164] width 100 height 33
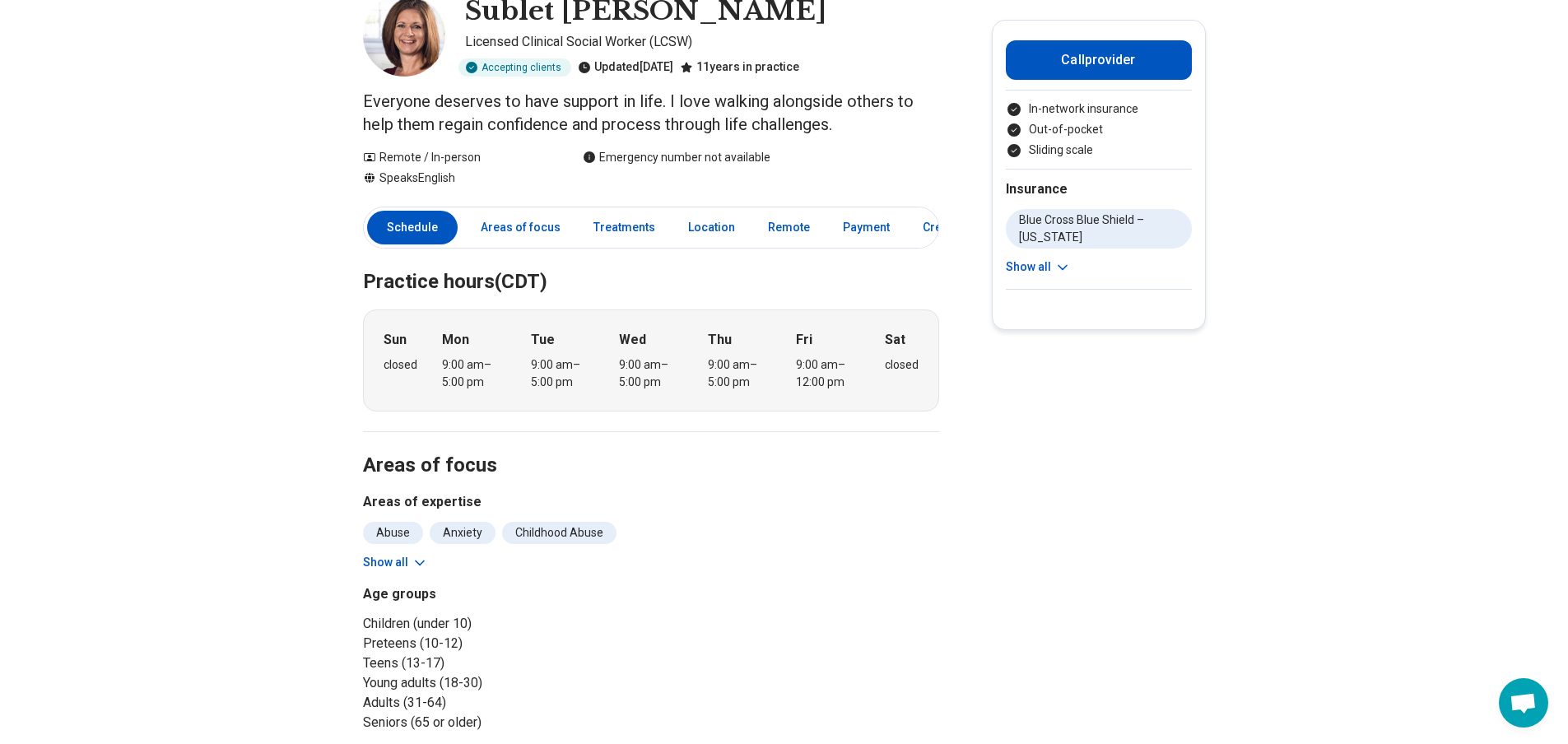
scroll to position [20, 0]
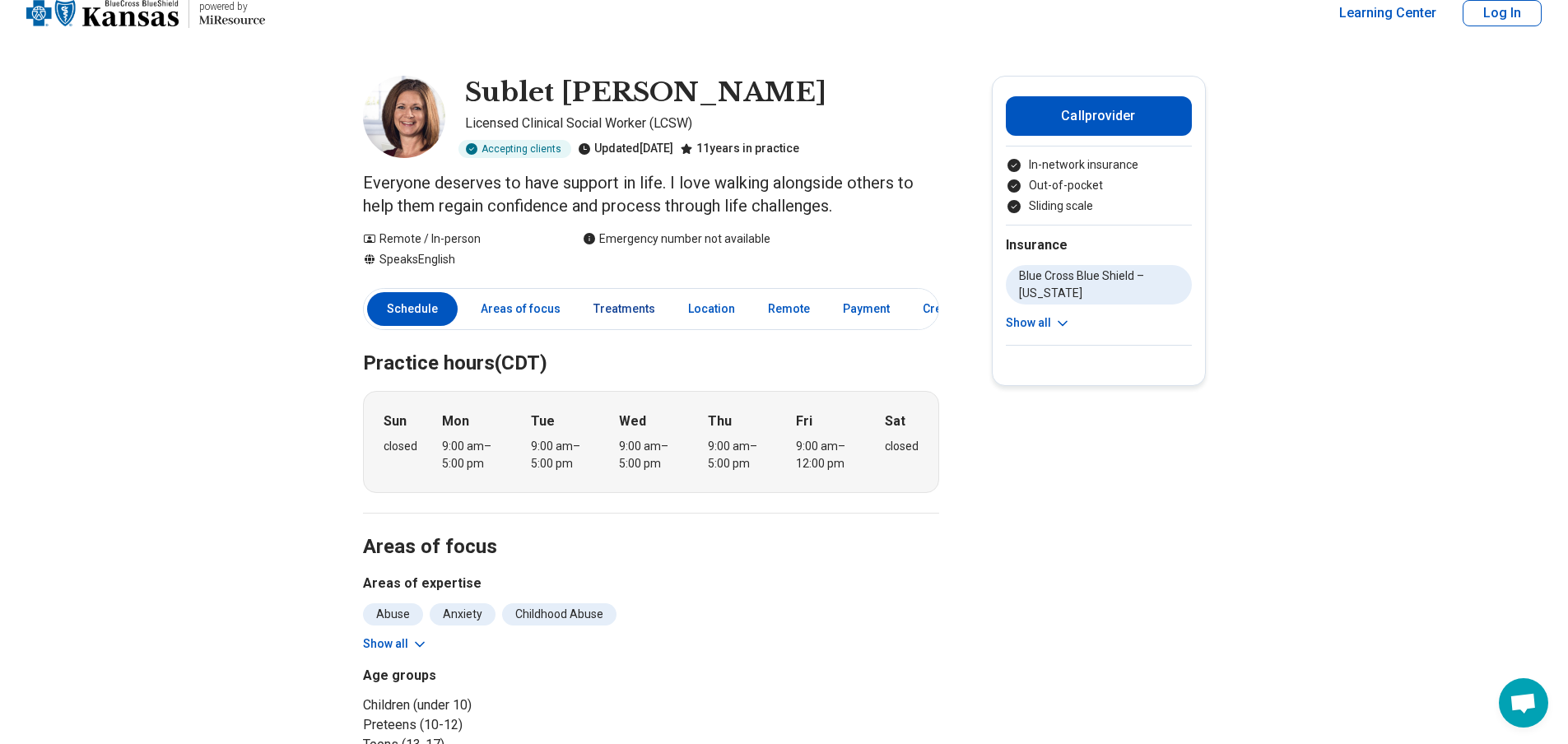
click at [597, 309] on link "Treatments" at bounding box center [624, 309] width 82 height 33
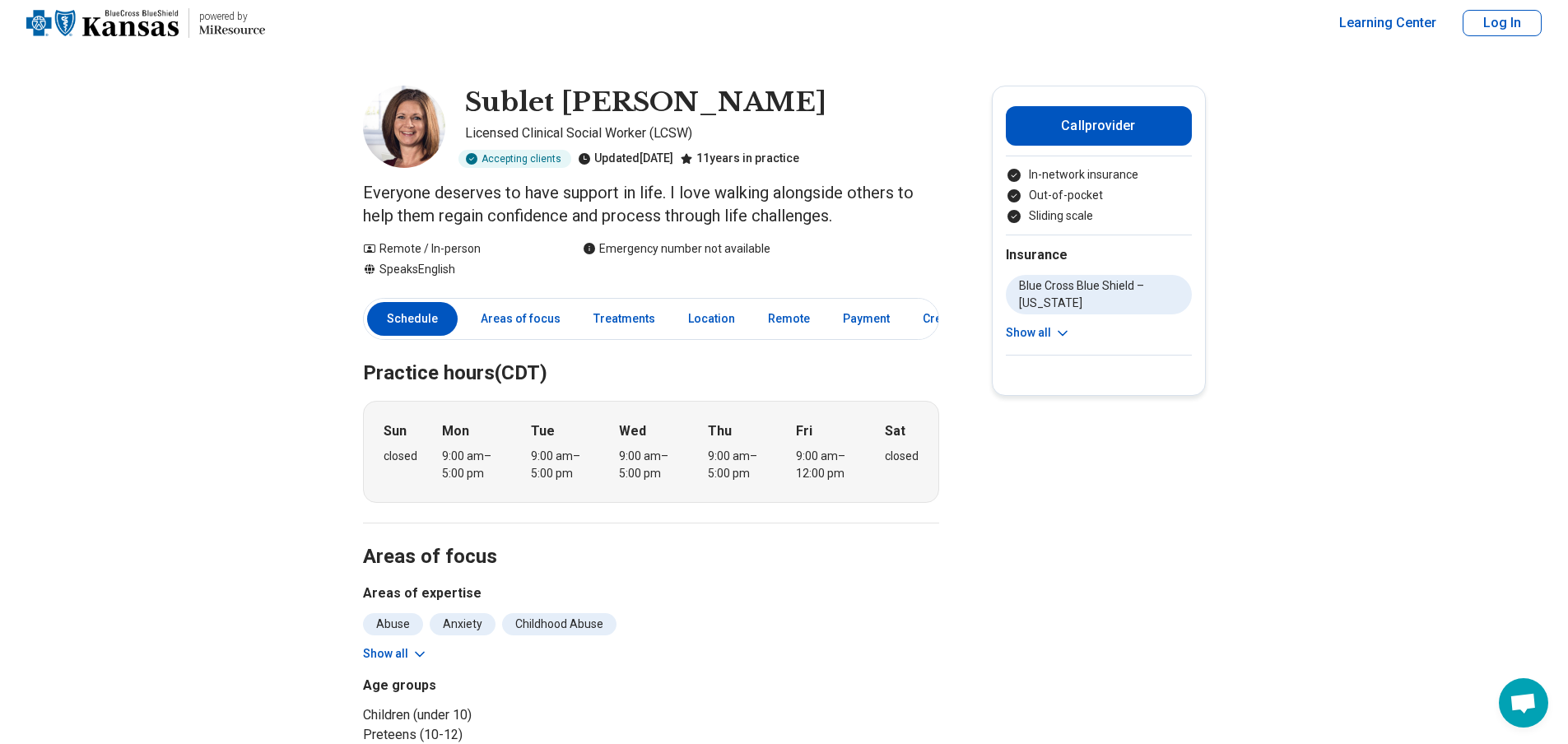
scroll to position [0, 0]
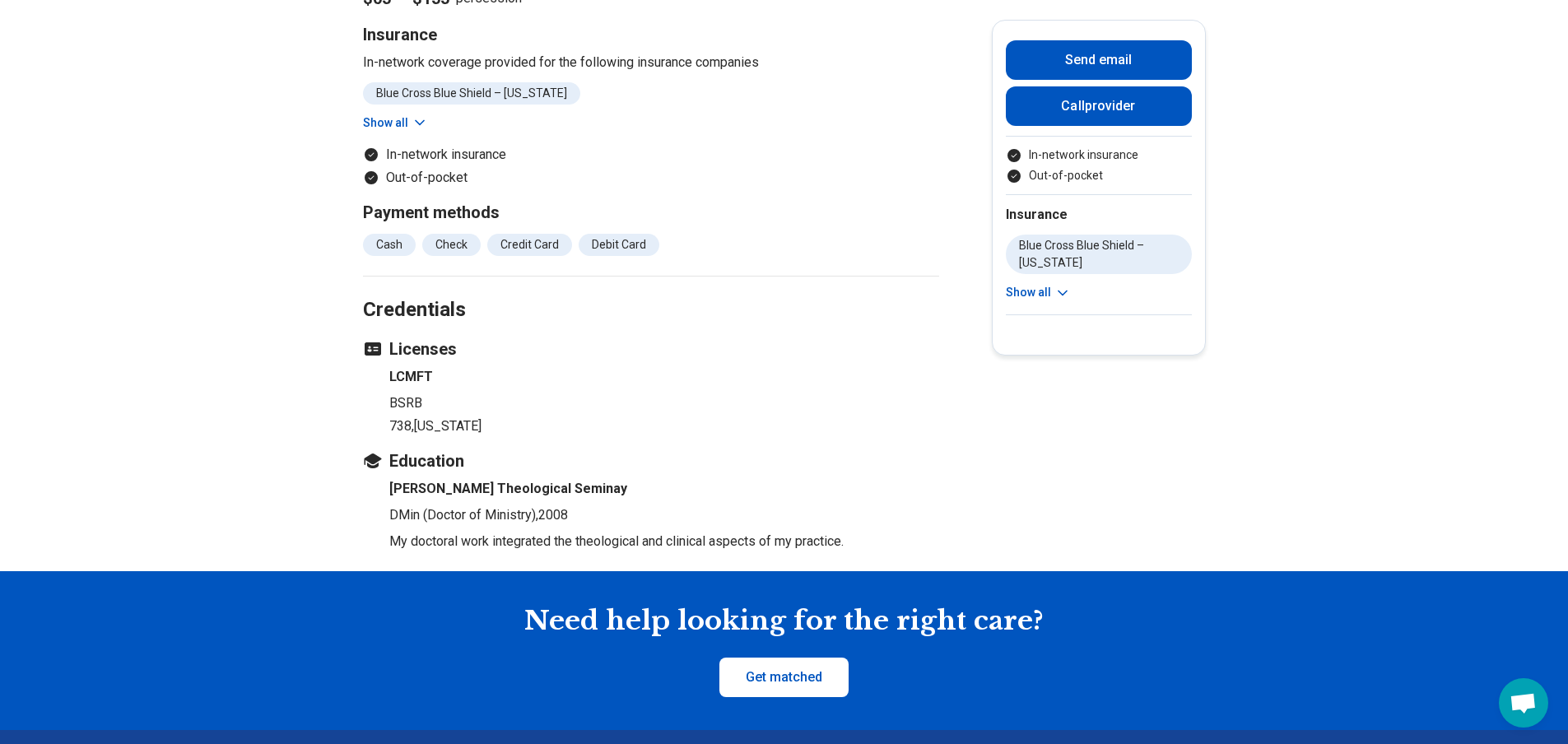
scroll to position [1563, 0]
